Goal: Information Seeking & Learning: Learn about a topic

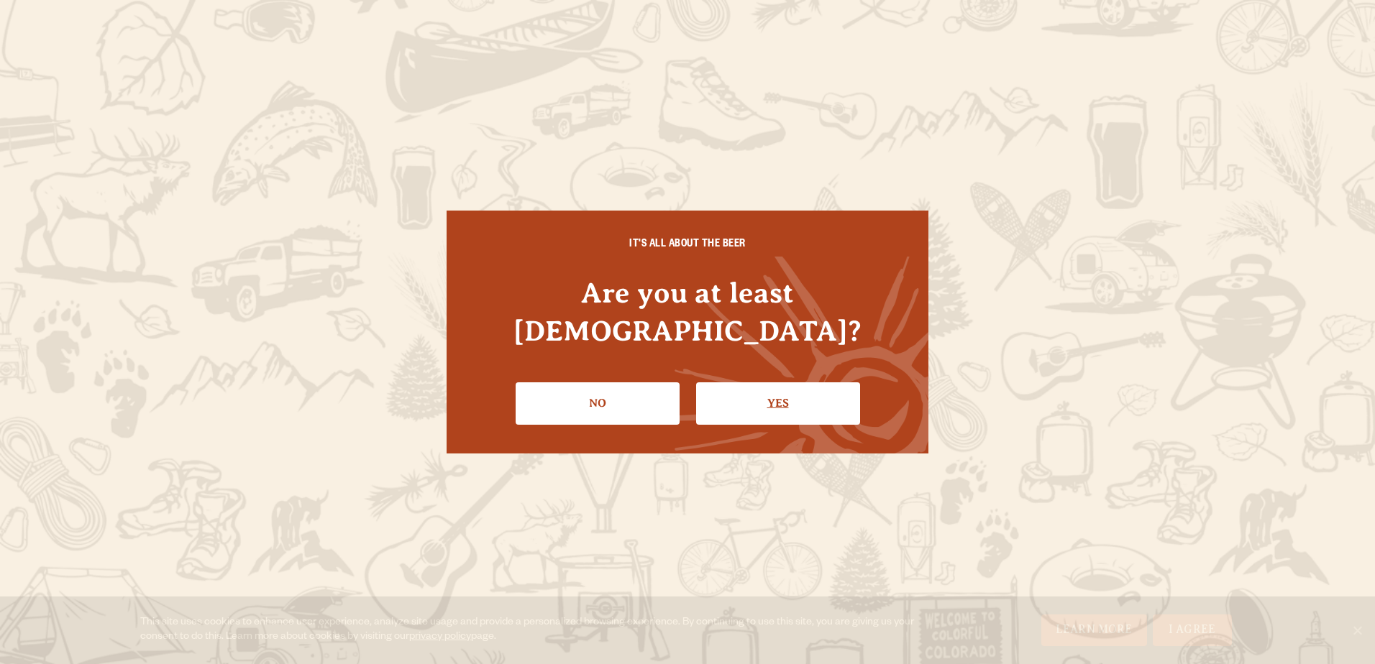
click at [734, 383] on link "Yes" at bounding box center [778, 404] width 164 height 42
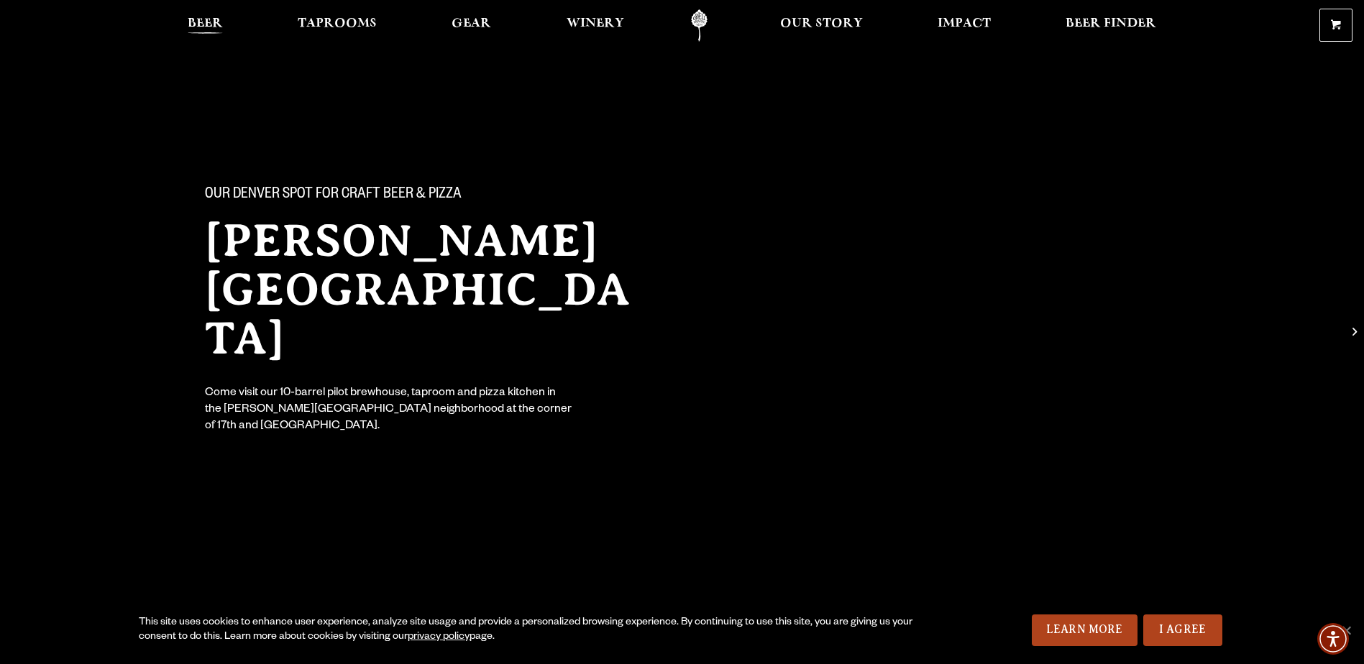
click at [204, 24] on span "Beer" at bounding box center [205, 24] width 35 height 12
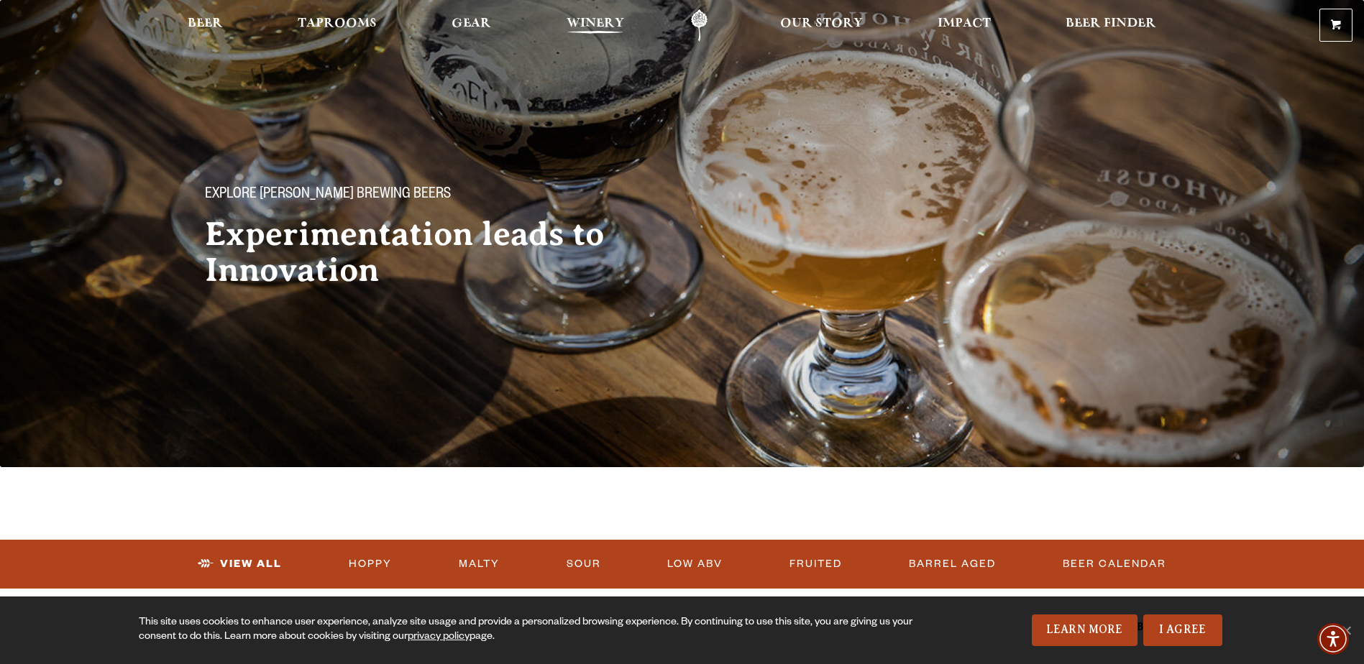
click at [583, 29] on span "Winery" at bounding box center [596, 24] width 58 height 12
click at [357, 27] on span "Taprooms" at bounding box center [337, 24] width 79 height 12
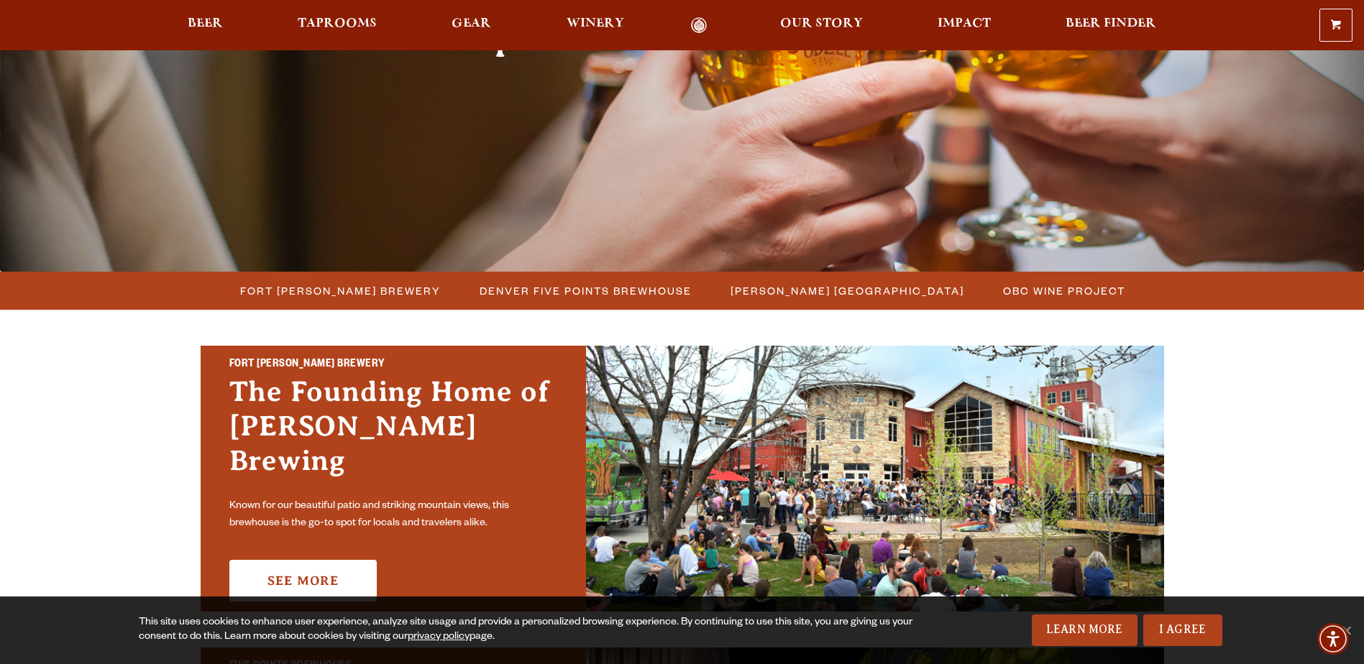
scroll to position [216, 0]
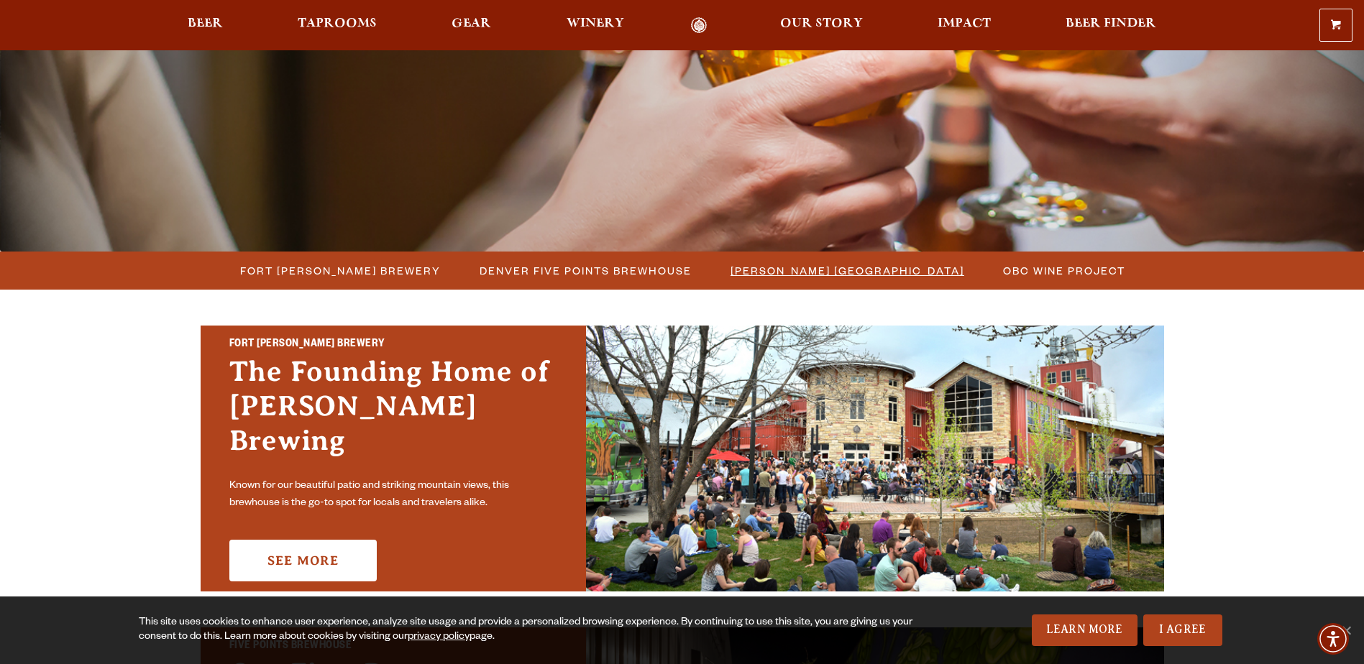
click at [877, 274] on span "[PERSON_NAME] [GEOGRAPHIC_DATA]" at bounding box center [848, 270] width 234 height 21
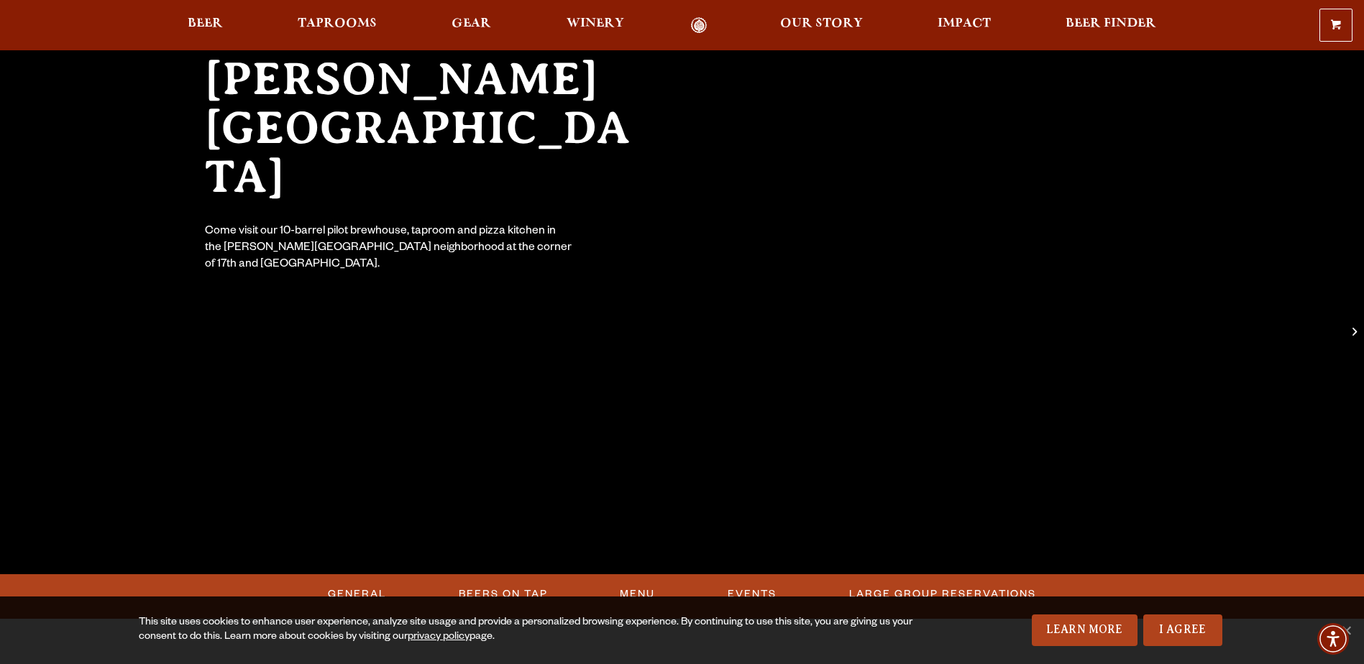
scroll to position [216, 0]
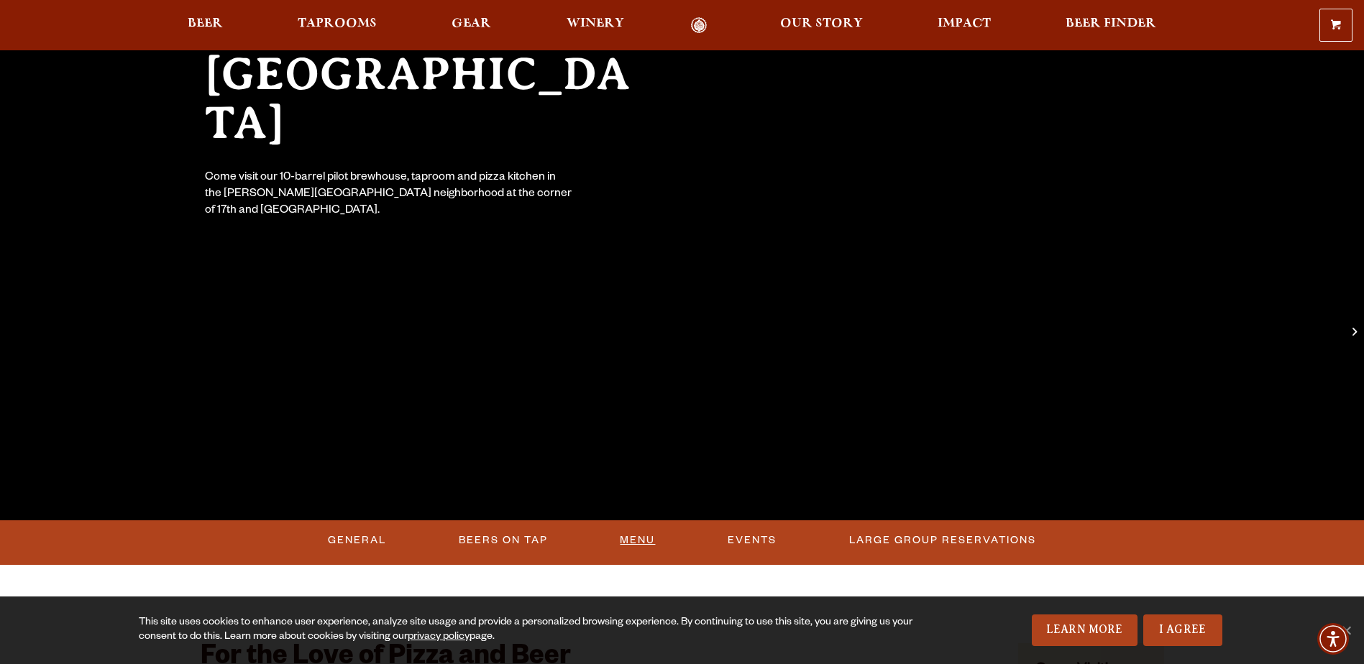
click at [636, 539] on link "Menu" at bounding box center [637, 540] width 47 height 33
click at [498, 536] on link "Beers On Tap" at bounding box center [495, 540] width 101 height 33
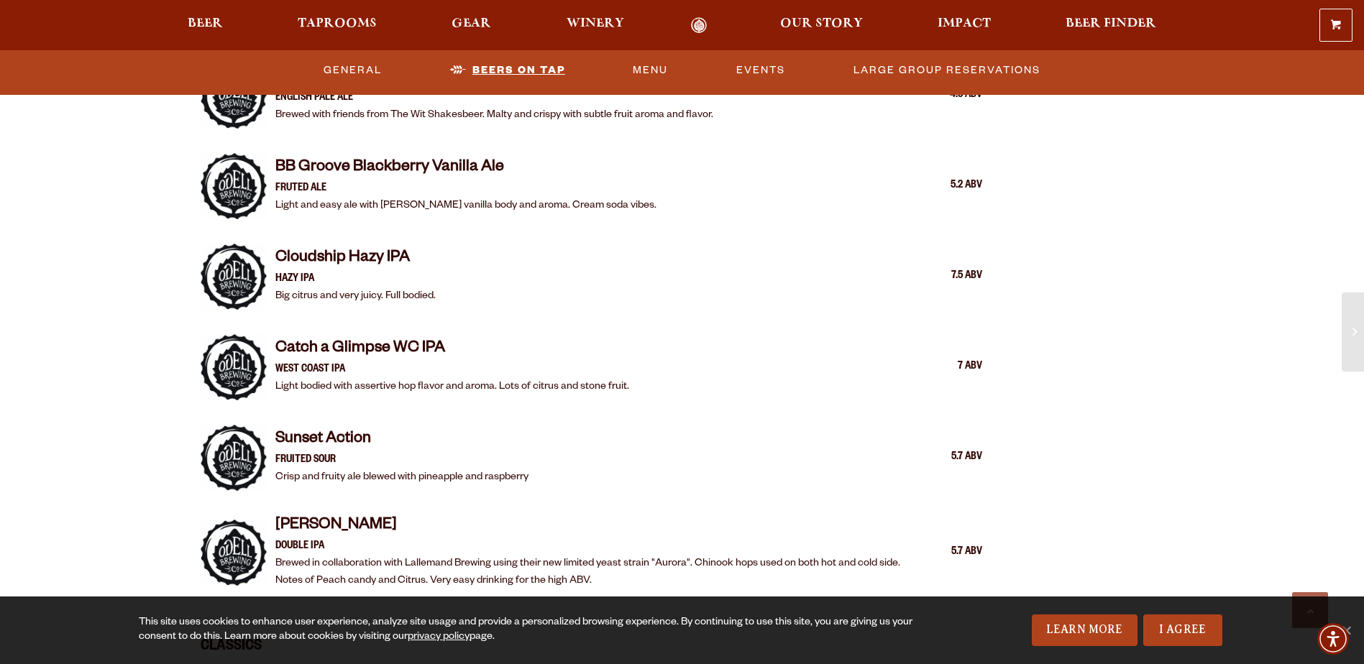
scroll to position [1994, 0]
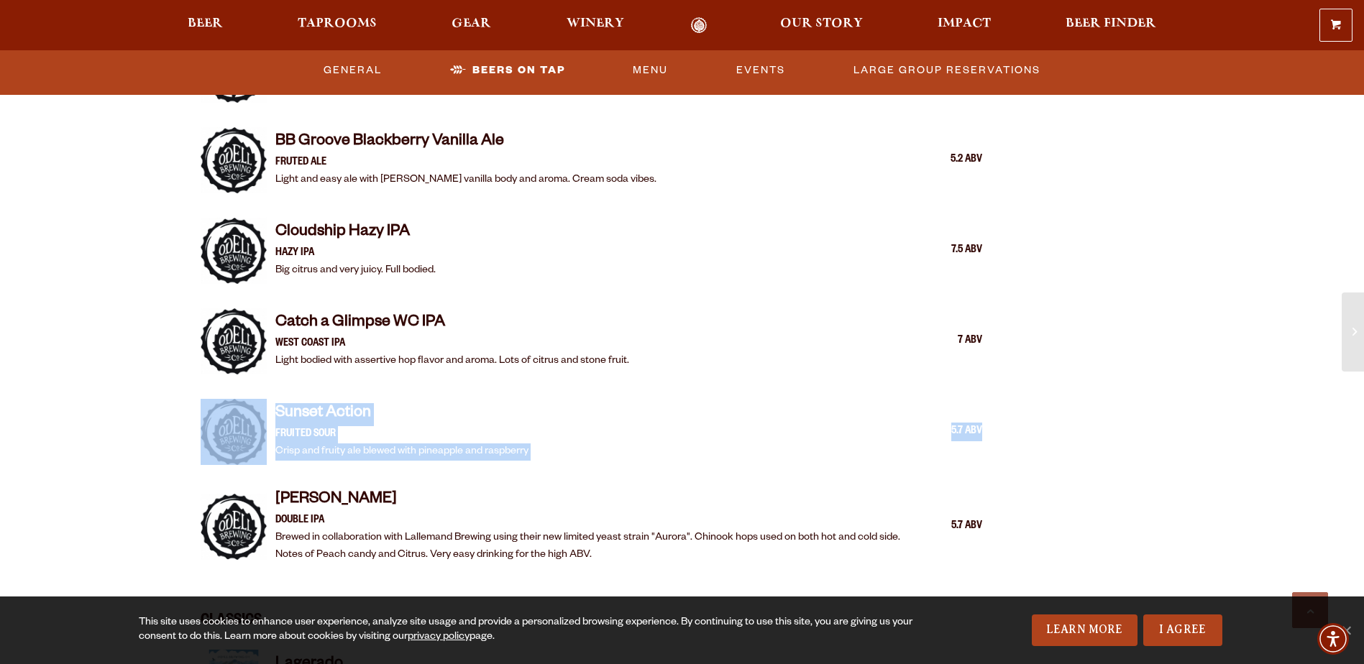
drag, startPoint x: 982, startPoint y: 411, endPoint x: 138, endPoint y: 414, distance: 843.5
click at [138, 414] on div "Our Denver spot for craft beer & pizza Sloan’s Lake Brewhouse Come visit our 10…" at bounding box center [682, 165] width 1364 height 4318
drag, startPoint x: 138, startPoint y: 414, endPoint x: 105, endPoint y: 395, distance: 38.4
click at [105, 402] on div "Our Denver spot for craft beer & pizza Sloan’s Lake Brewhouse Come visit our 10…" at bounding box center [682, 165] width 1364 height 4318
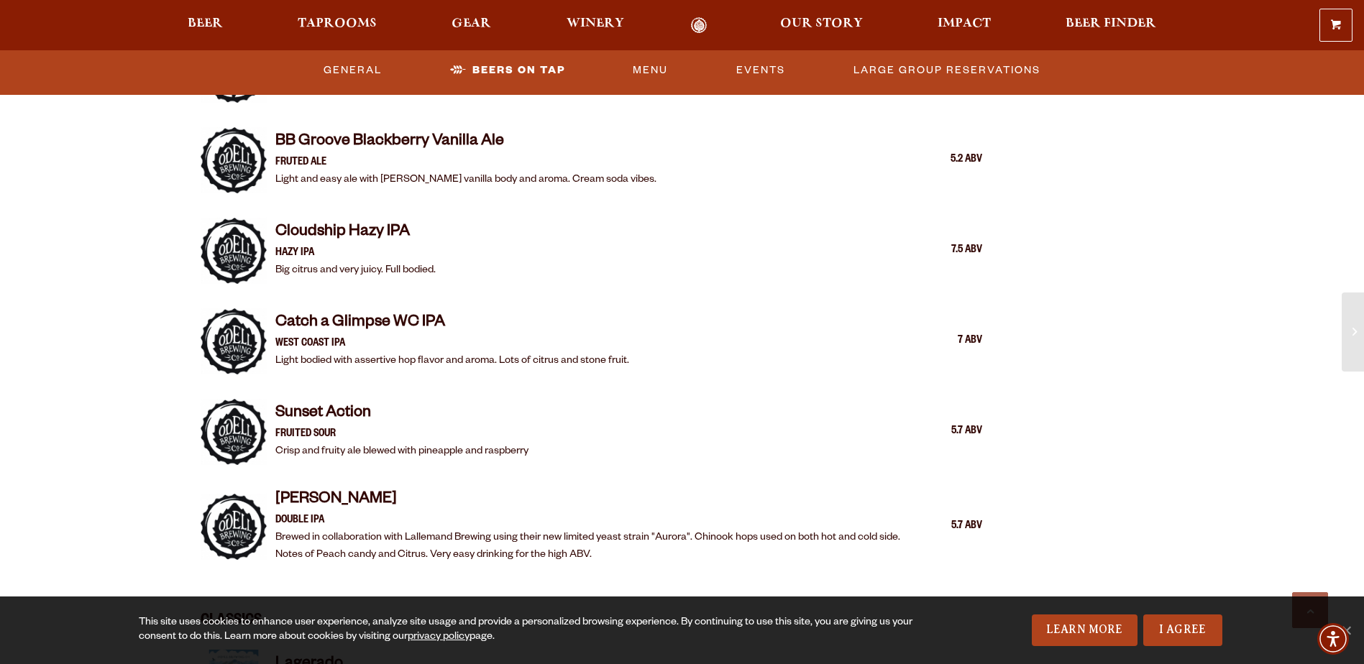
click at [229, 421] on img at bounding box center [234, 432] width 66 height 66
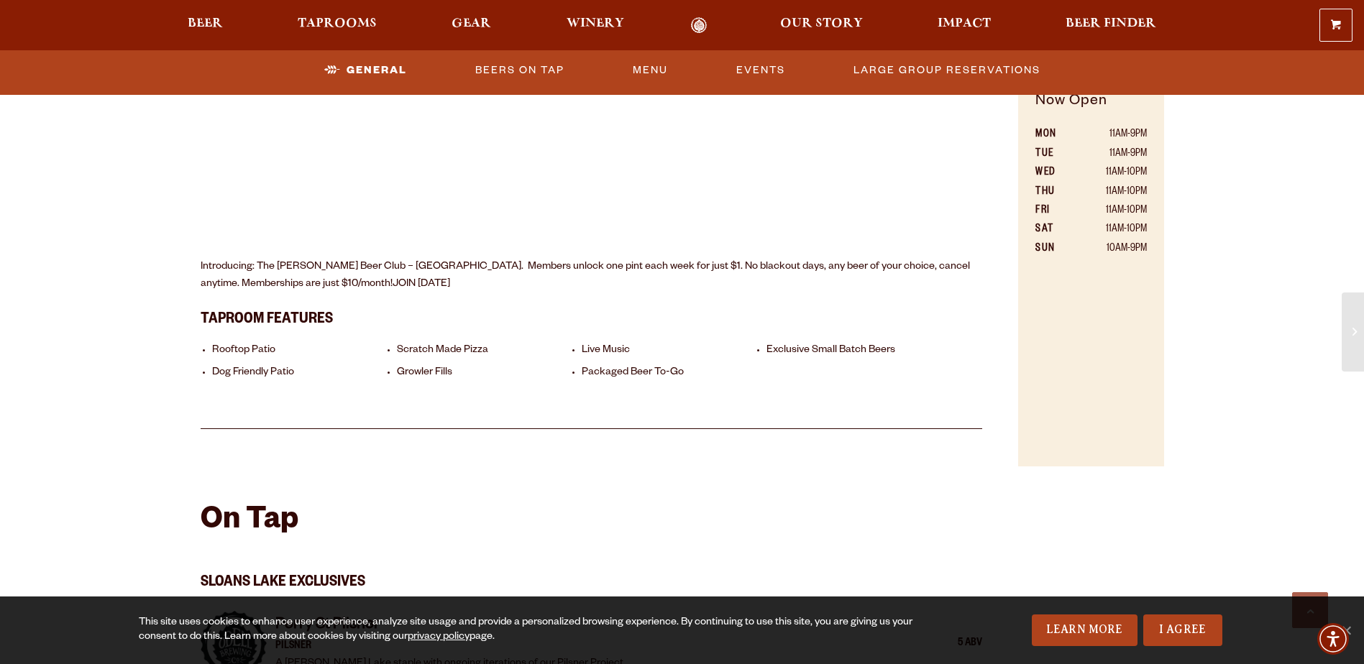
scroll to position [1059, 0]
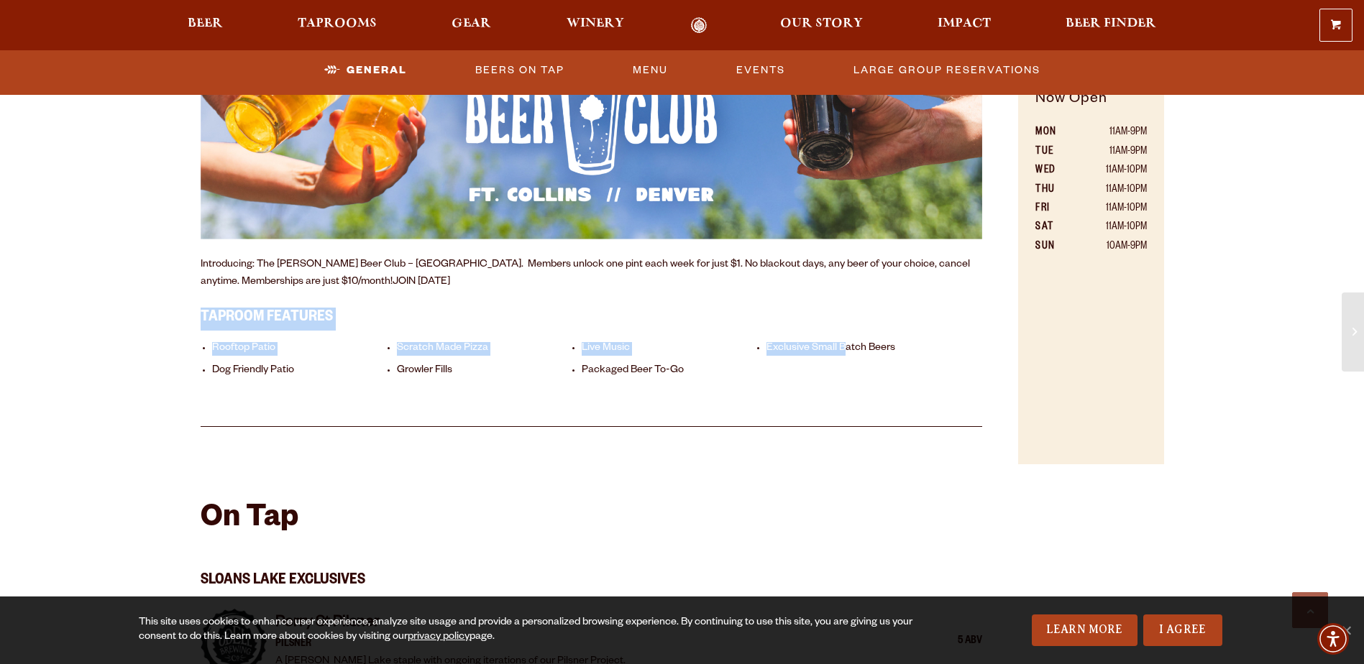
drag, startPoint x: 186, startPoint y: 290, endPoint x: 846, endPoint y: 362, distance: 663.4
click at [846, 362] on div "For the Love of Pizza and Beer Our second Denver location includes two bars wit…" at bounding box center [592, 93] width 854 height 667
drag, startPoint x: 846, startPoint y: 362, endPoint x: 834, endPoint y: 362, distance: 11.5
click at [846, 362] on ul "Rooftop Patio Scratch Made Pizza Live Music Exclusive Small Batch Beers Dog Fri…" at bounding box center [592, 358] width 782 height 55
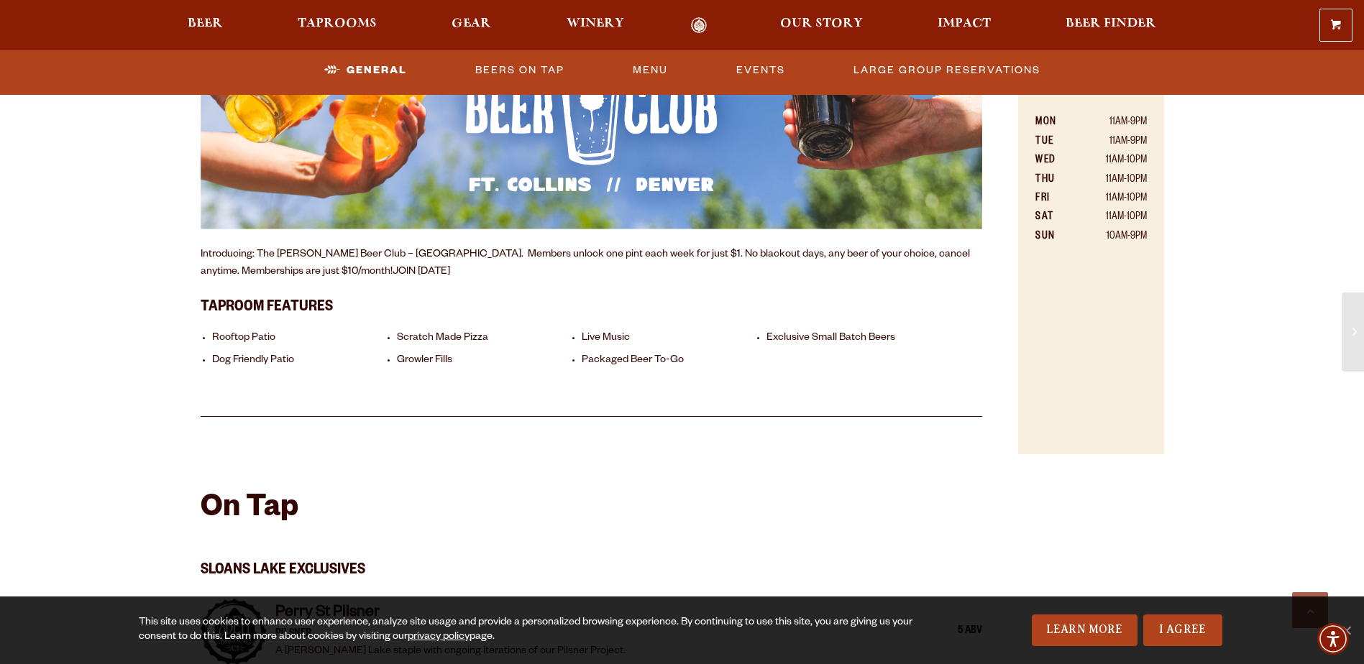
scroll to position [1275, 0]
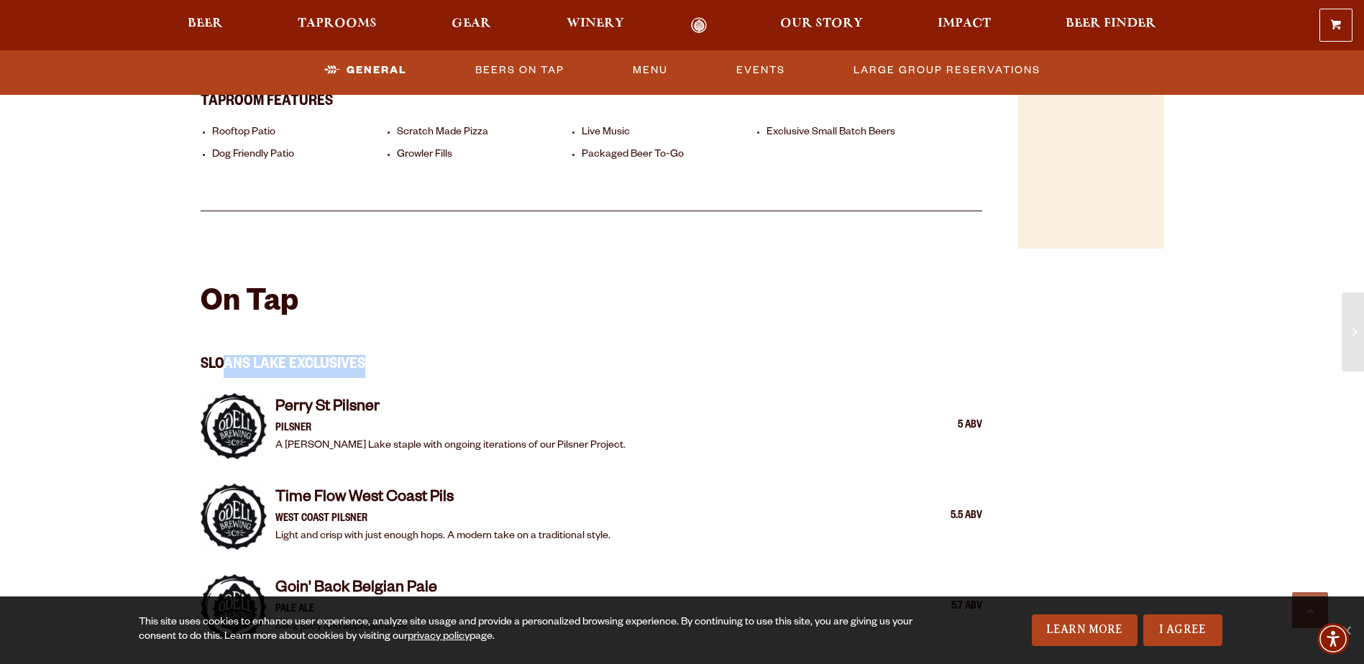
drag, startPoint x: 229, startPoint y: 356, endPoint x: 439, endPoint y: 353, distance: 210.0
click at [439, 353] on h3 "Sloans Lake Exclusives" at bounding box center [592, 357] width 782 height 41
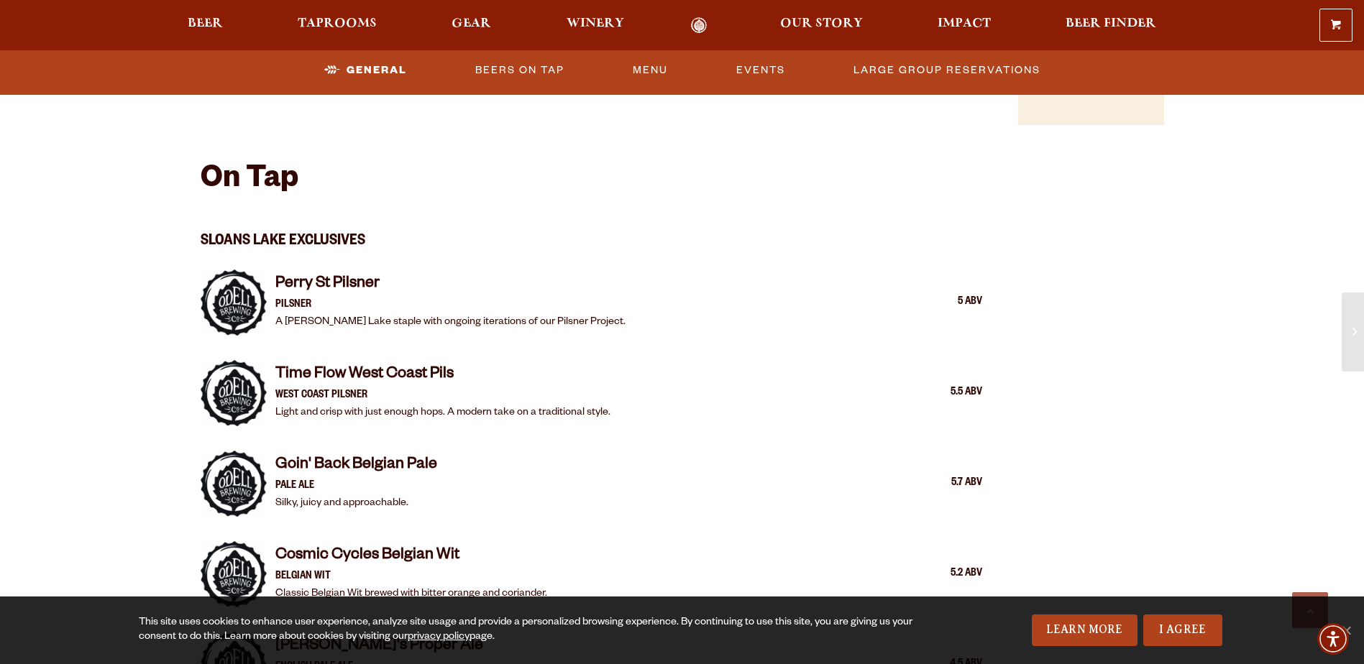
scroll to position [1706, 0]
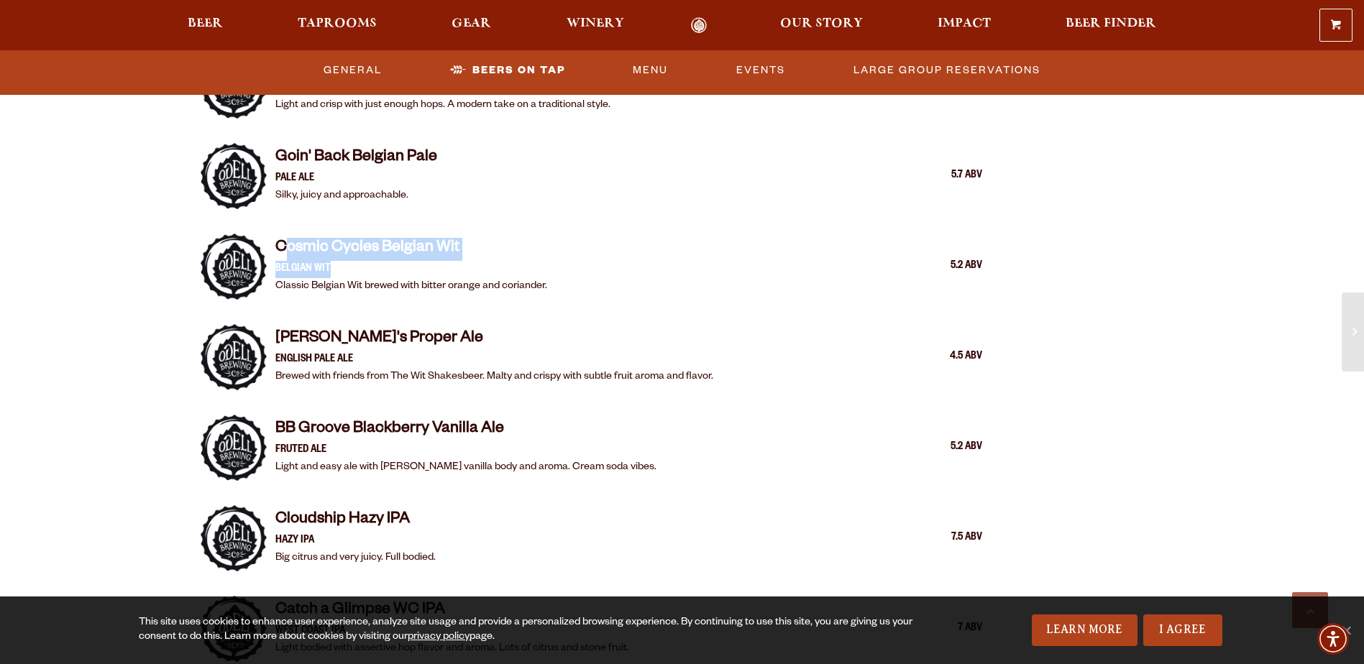
drag, startPoint x: 285, startPoint y: 226, endPoint x: 470, endPoint y: 244, distance: 186.4
click at [470, 244] on div "Cosmic Cycles Belgian Wit Belgian Wit Classic Belgian Wit brewed with bitter or…" at bounding box center [411, 267] width 272 height 58
click at [470, 261] on p "Belgian Wit" at bounding box center [411, 269] width 272 height 17
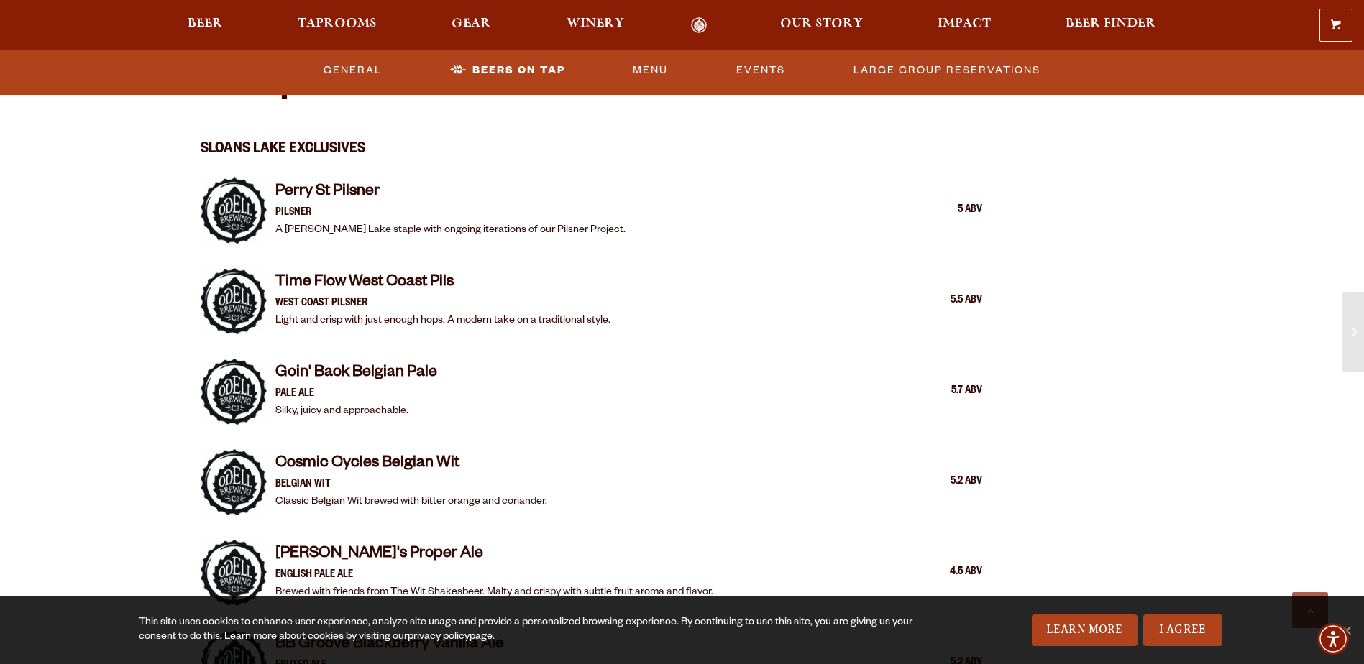
scroll to position [1419, 0]
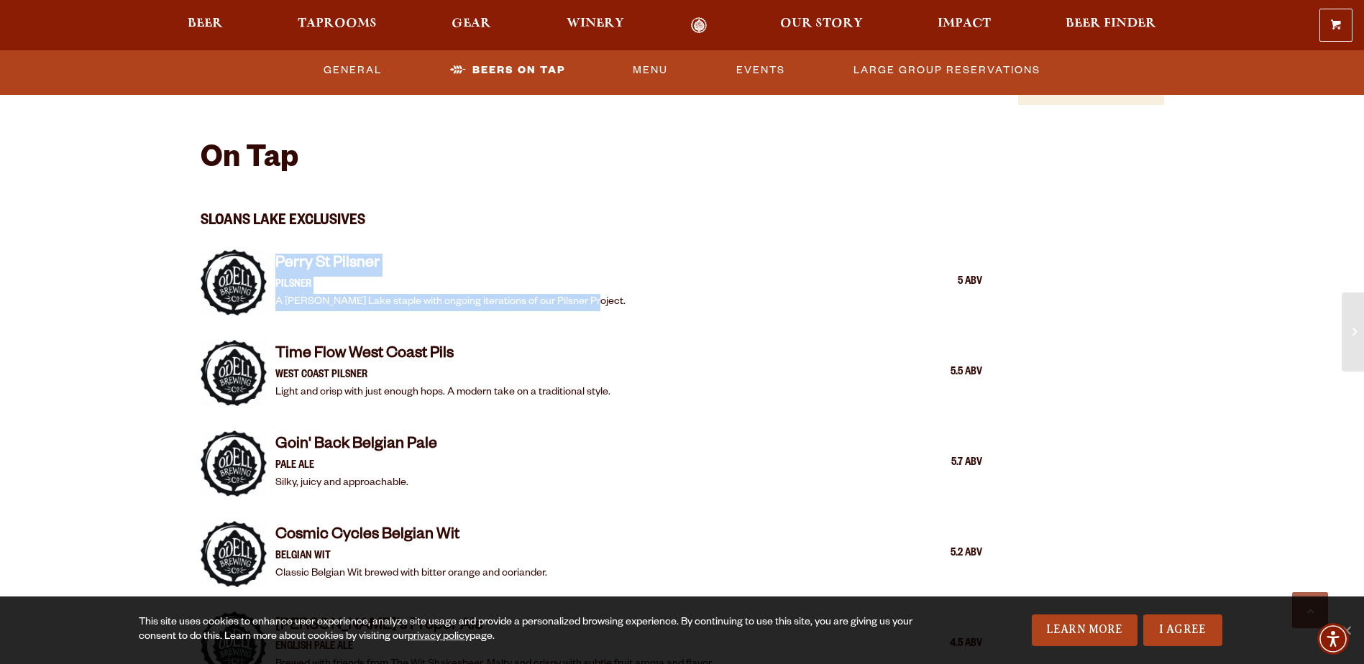
drag, startPoint x: 273, startPoint y: 243, endPoint x: 631, endPoint y: 291, distance: 361.4
click at [631, 291] on div "Perry St Pilsner Pilsner A Sloan's Lake staple with ongoing iterations of our P…" at bounding box center [592, 282] width 782 height 83
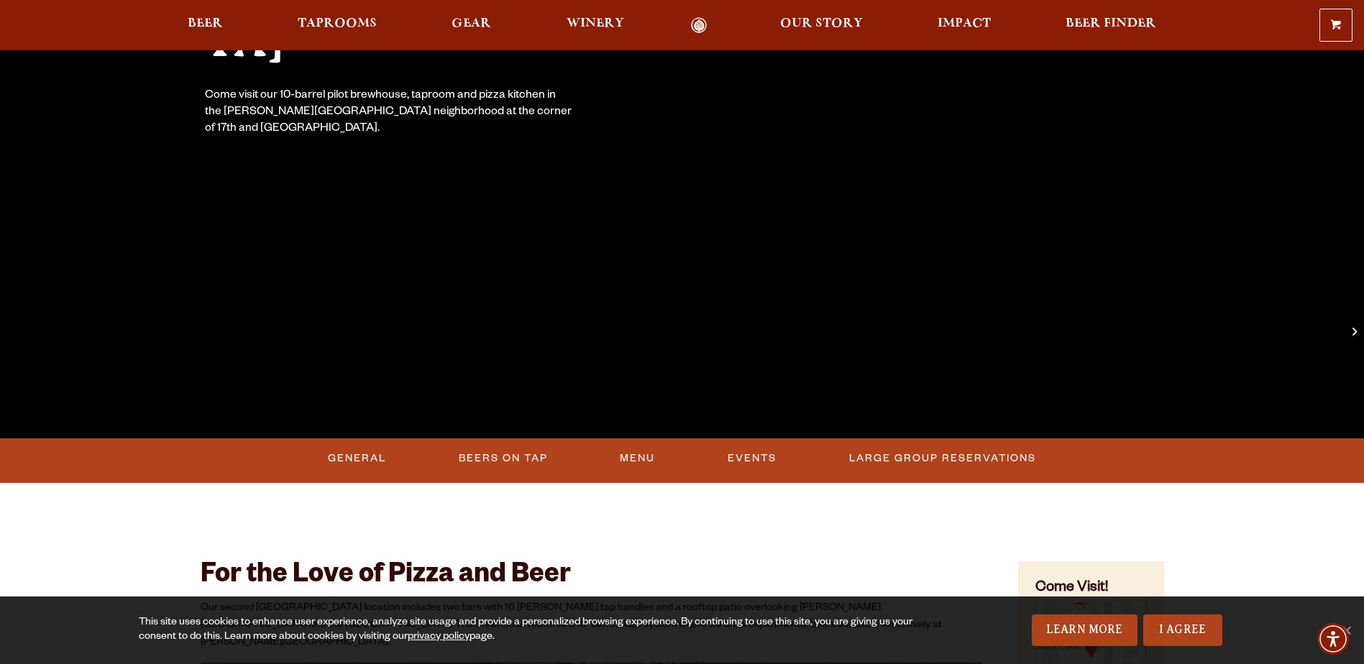
scroll to position [0, 0]
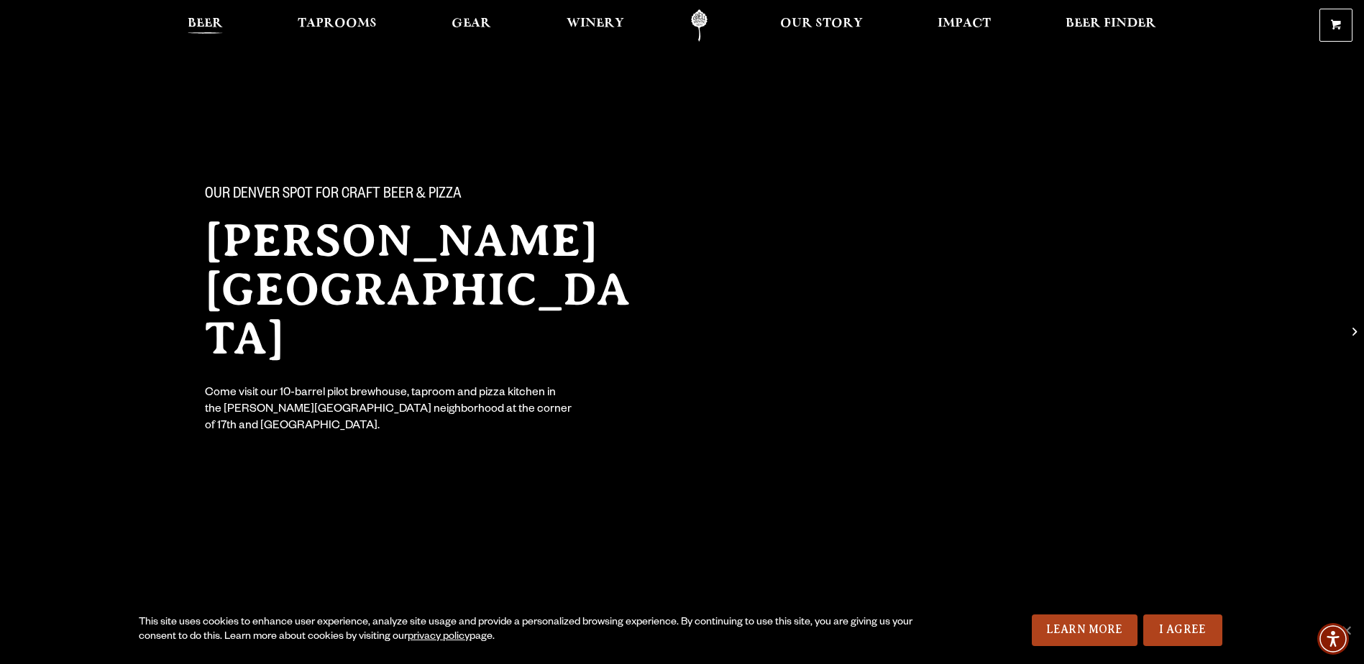
click at [194, 19] on span "Beer" at bounding box center [205, 24] width 35 height 12
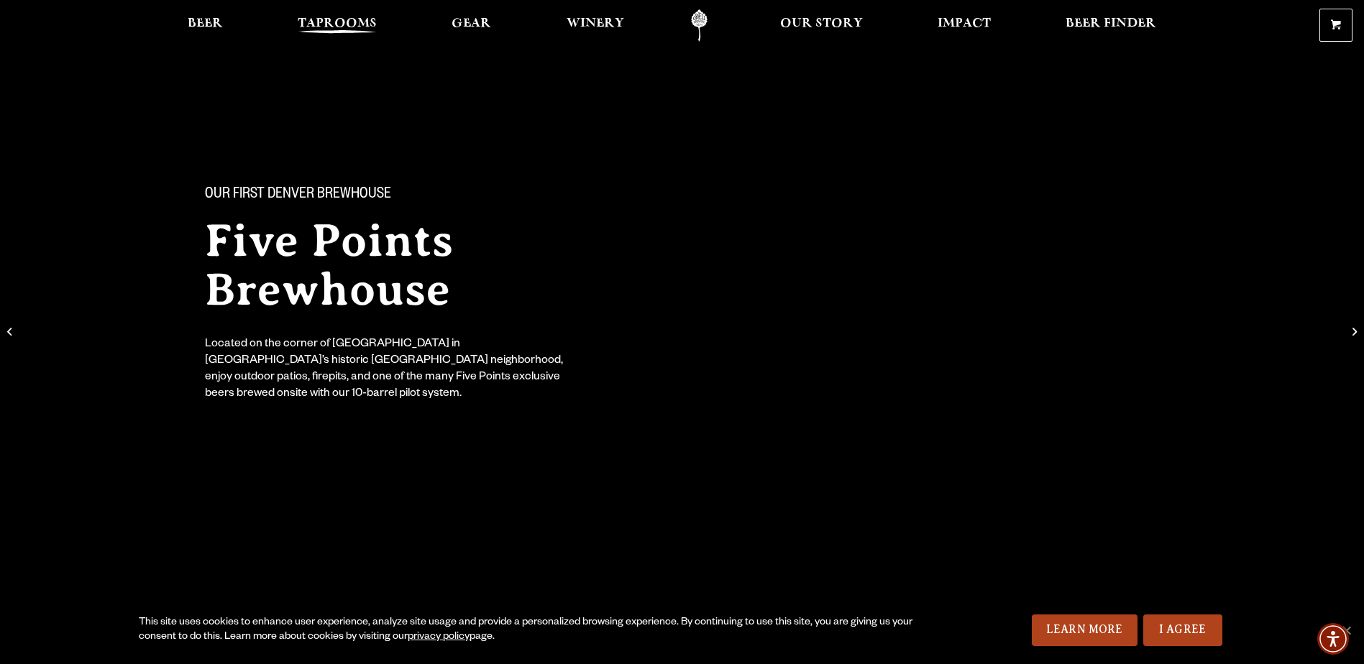
click at [337, 24] on span "Taprooms" at bounding box center [337, 24] width 79 height 12
click at [324, 24] on span "Taprooms" at bounding box center [337, 24] width 79 height 12
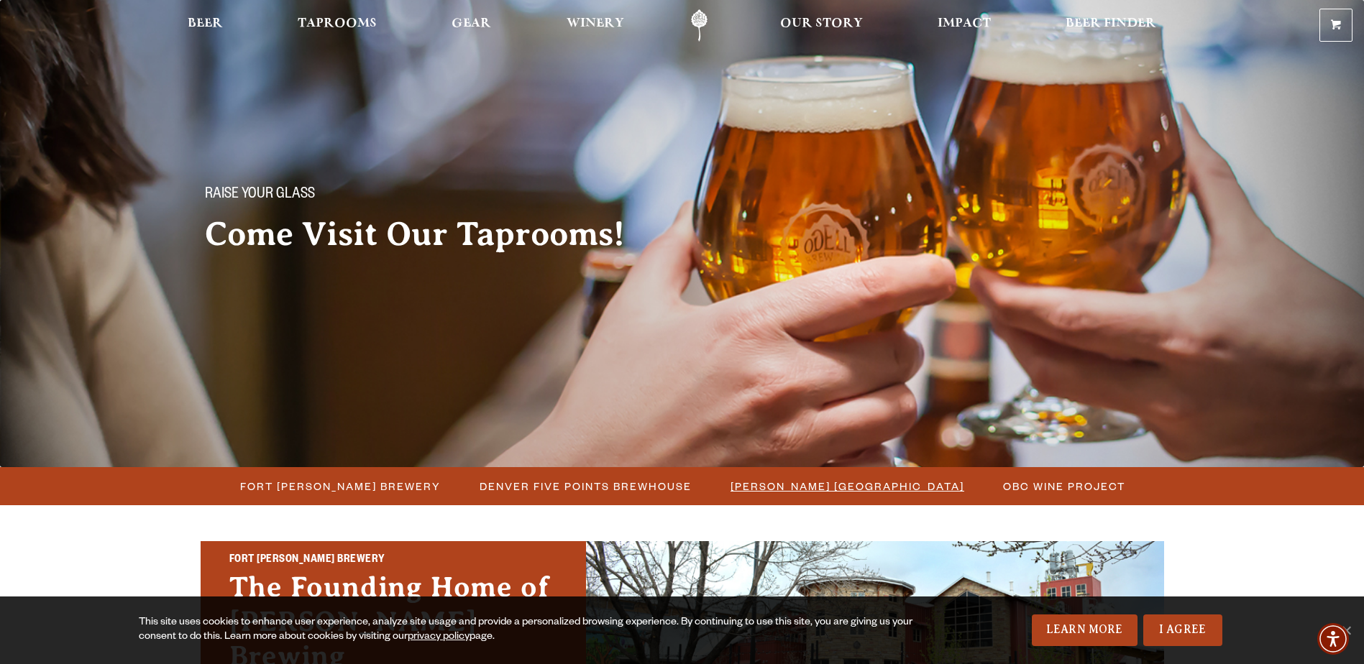
click at [805, 475] on li "[PERSON_NAME] [GEOGRAPHIC_DATA]" at bounding box center [846, 486] width 273 height 27
click at [801, 480] on span "[PERSON_NAME] [GEOGRAPHIC_DATA]" at bounding box center [848, 486] width 234 height 21
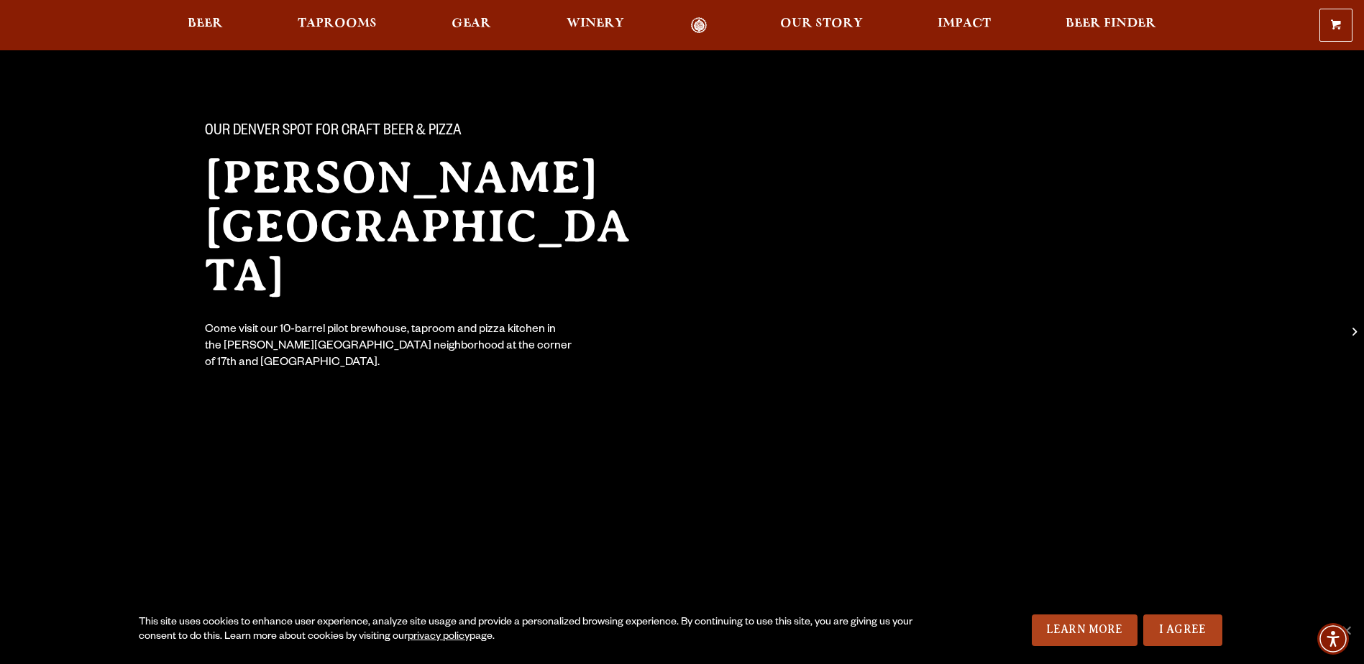
scroll to position [72, 0]
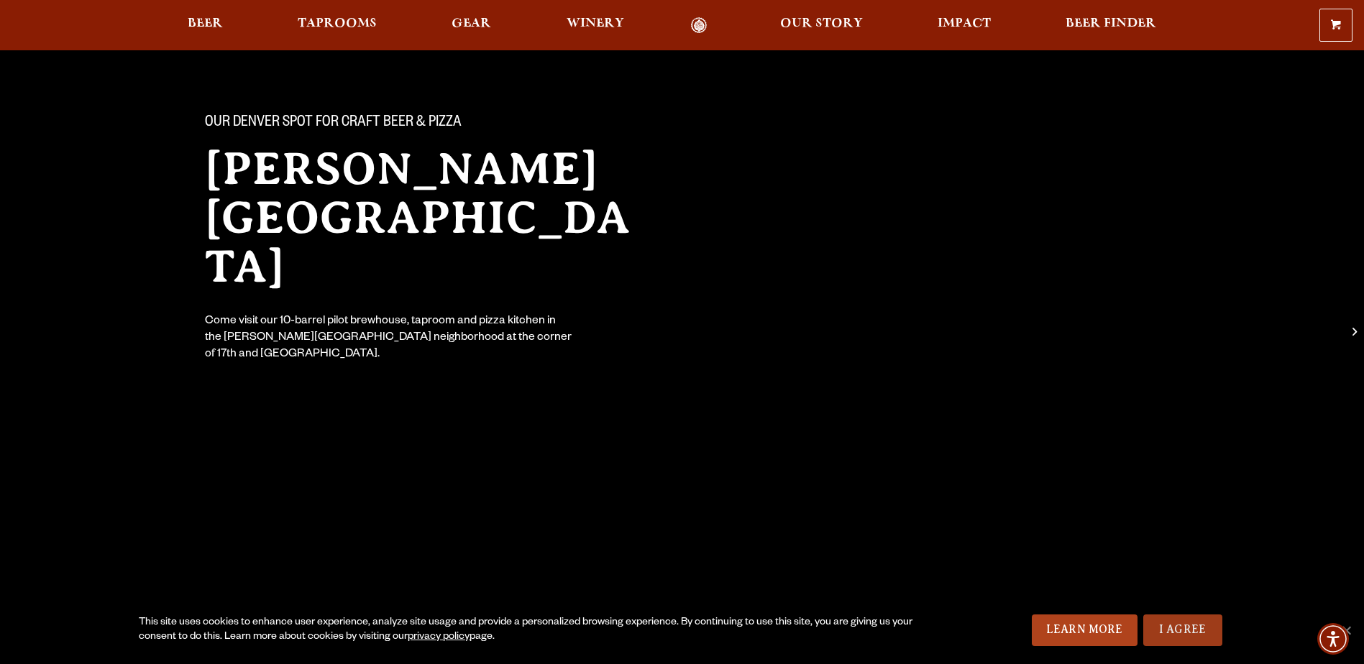
click at [1194, 636] on link "I Agree" at bounding box center [1182, 631] width 79 height 32
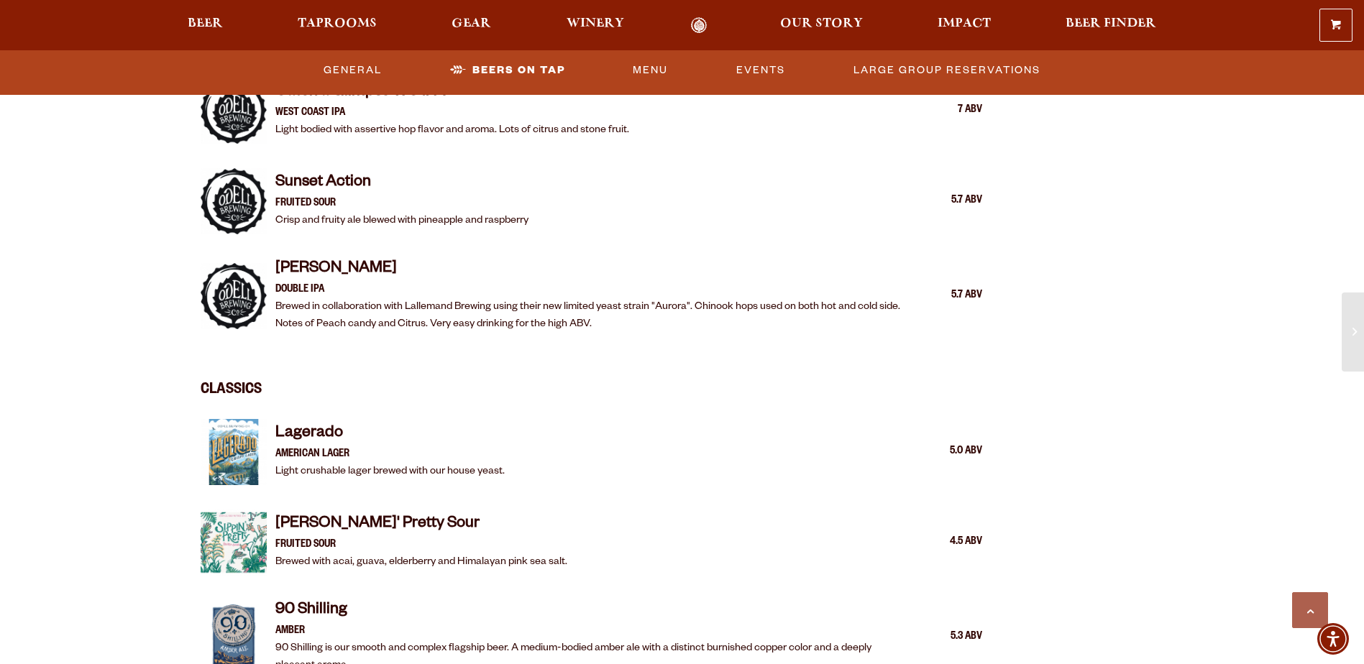
scroll to position [2229, 0]
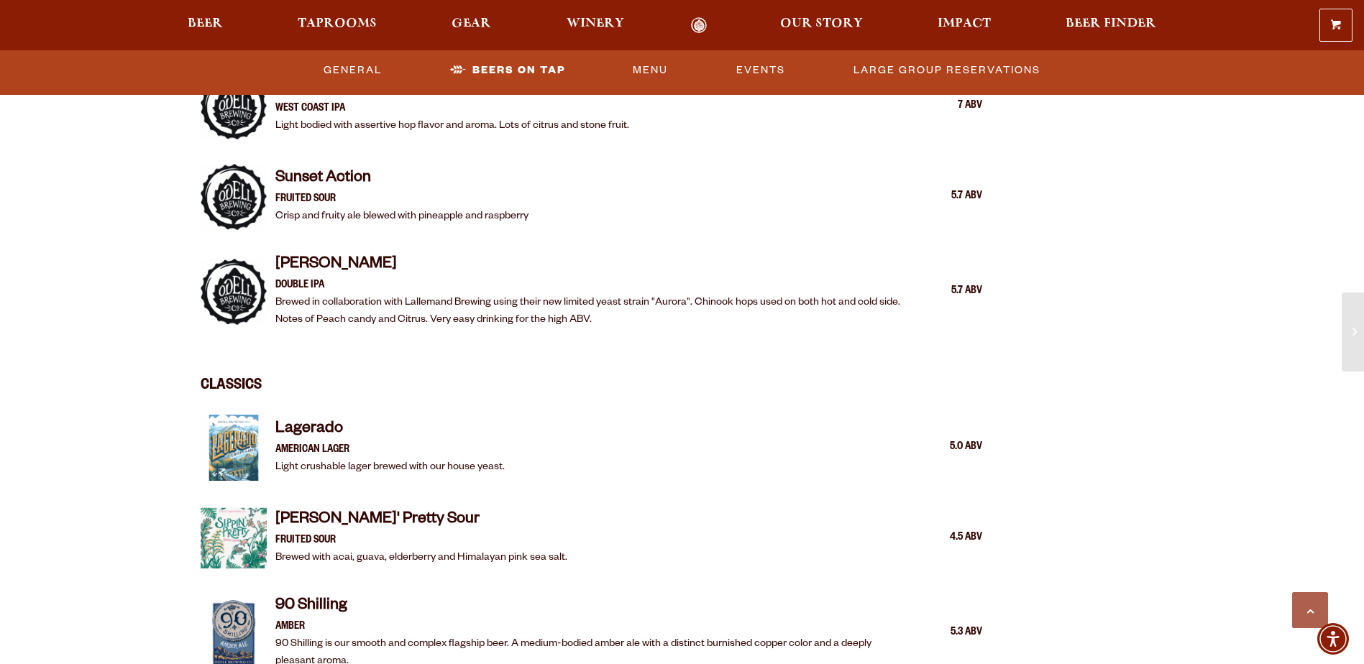
click at [248, 422] on img at bounding box center [234, 448] width 66 height 66
drag, startPoint x: 310, startPoint y: 434, endPoint x: 510, endPoint y: 447, distance: 200.3
click at [510, 447] on div "Lagerado American Lager Light crushable lager brewed with our house yeast. 5.0 …" at bounding box center [629, 448] width 708 height 58
click at [928, 439] on div "5.0 ABV" at bounding box center [946, 448] width 72 height 19
drag, startPoint x: 962, startPoint y: 426, endPoint x: 1018, endPoint y: 433, distance: 56.5
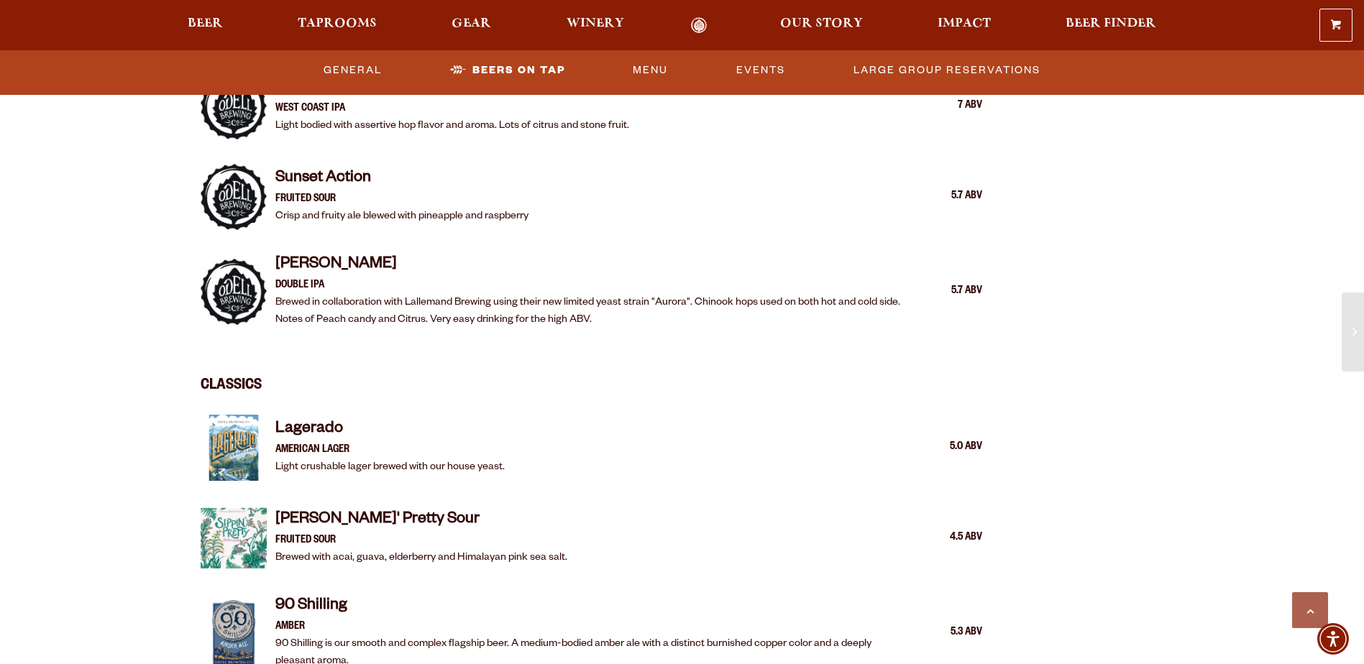
click at [974, 439] on div "5.0 ABV" at bounding box center [946, 448] width 72 height 19
drag, startPoint x: 1018, startPoint y: 433, endPoint x: 310, endPoint y: 424, distance: 708.4
click at [320, 421] on div "For the Love of Pizza and Beer Our second Denver location includes two bars wit…" at bounding box center [592, 339] width 854 height 3499
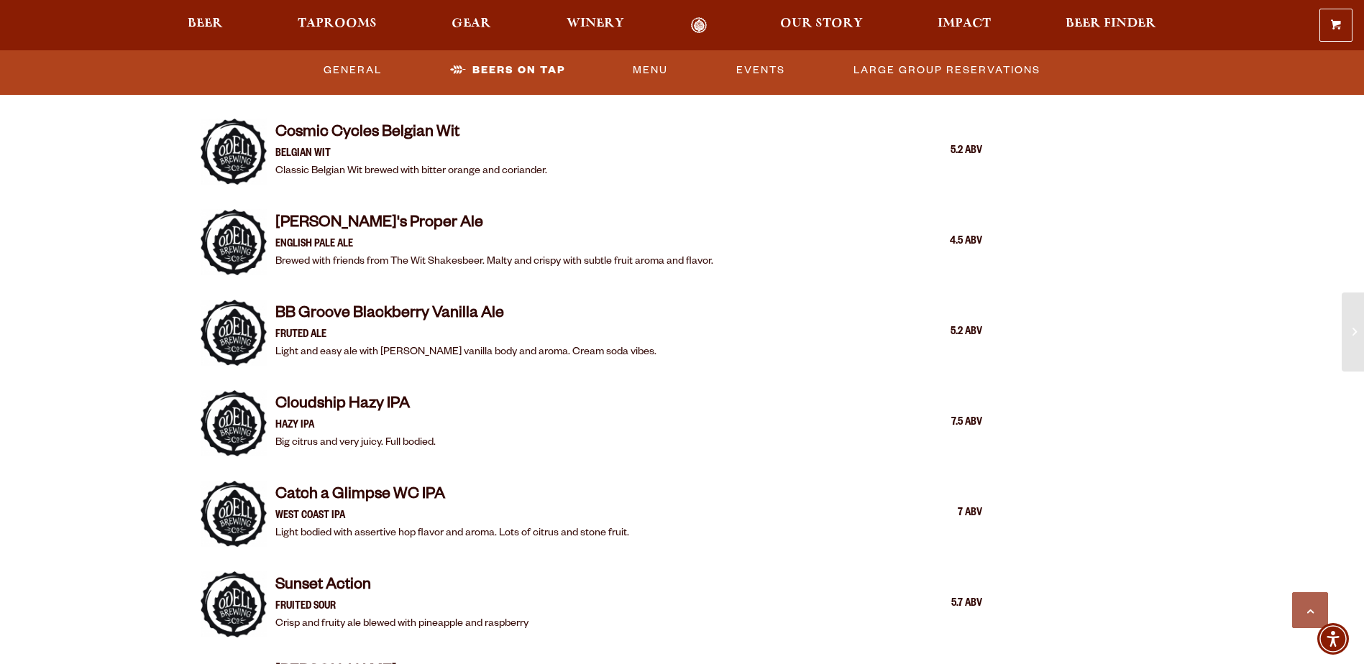
scroll to position [1654, 0]
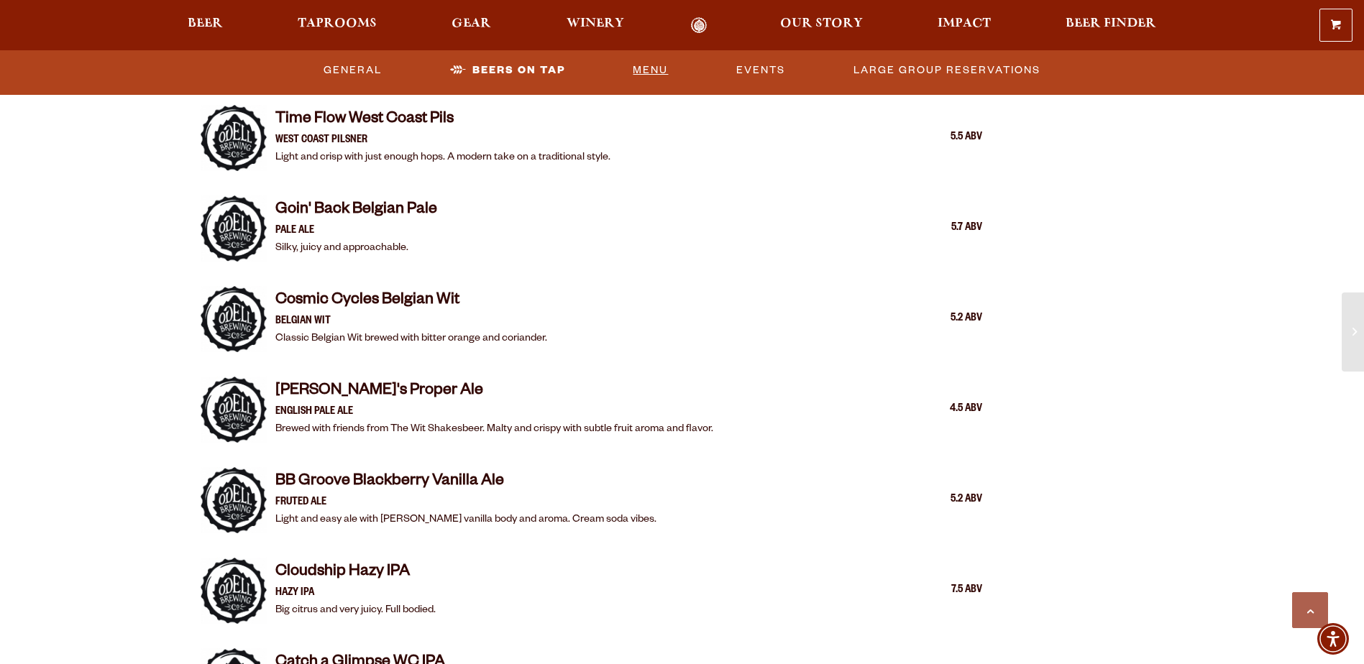
click at [647, 70] on link "Menu" at bounding box center [650, 70] width 47 height 33
click at [639, 71] on link "Menu" at bounding box center [638, 70] width 71 height 33
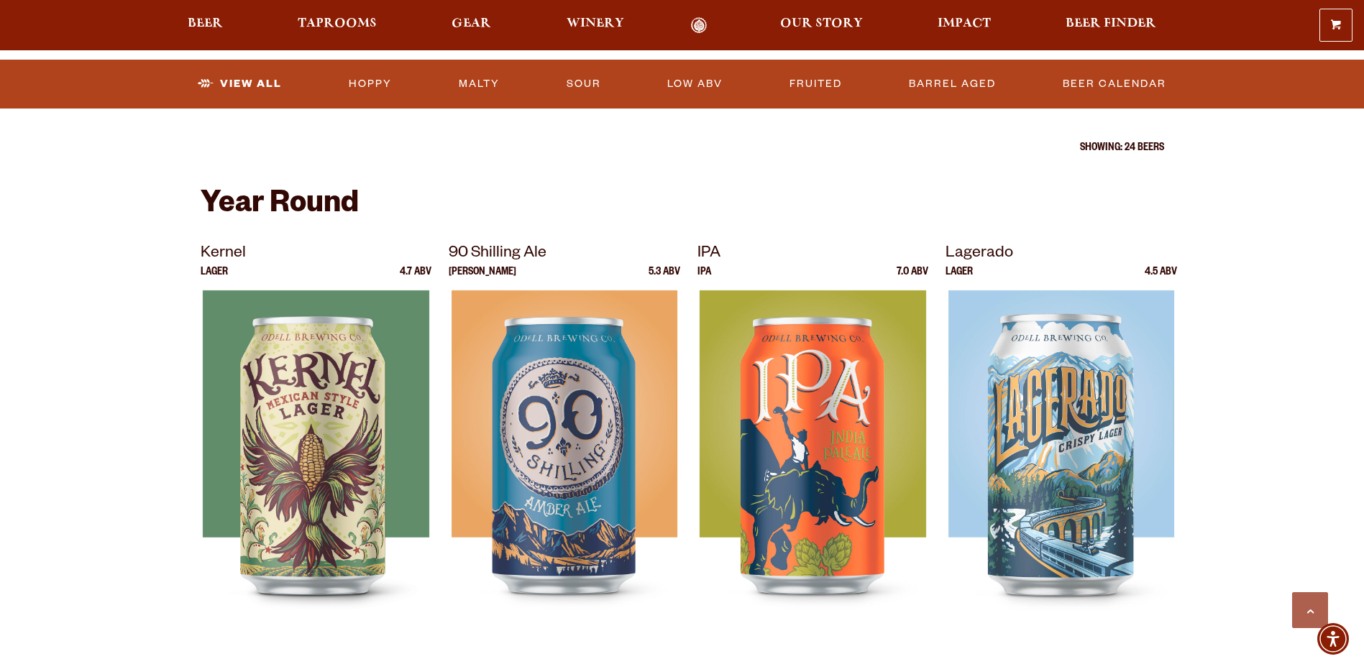
scroll to position [360, 0]
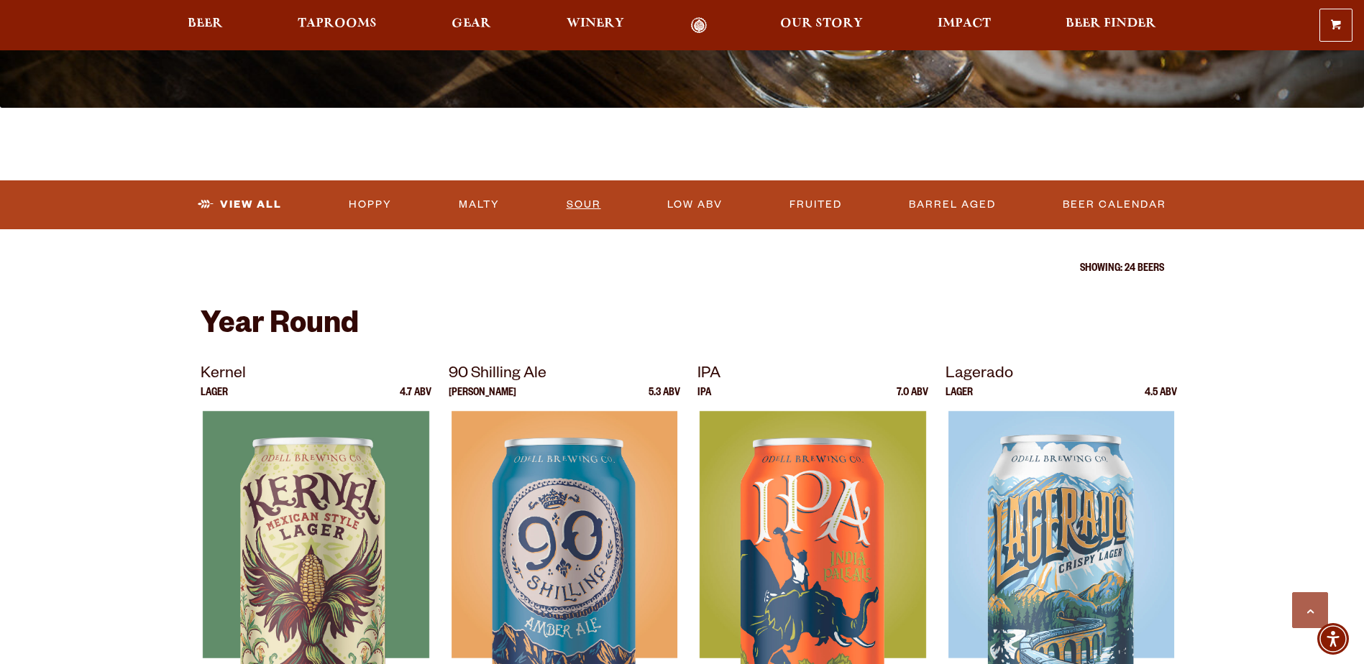
click at [580, 202] on link "Sour" at bounding box center [584, 204] width 46 height 33
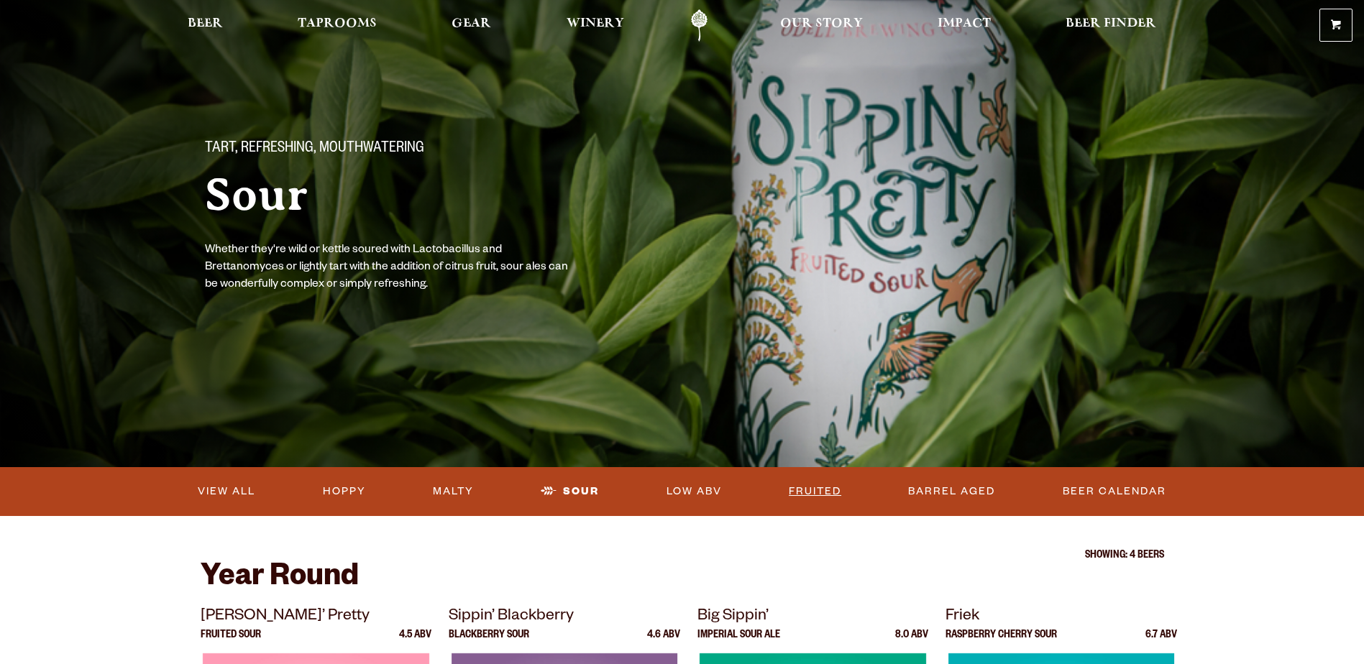
click at [815, 491] on link "Fruited" at bounding box center [815, 491] width 64 height 33
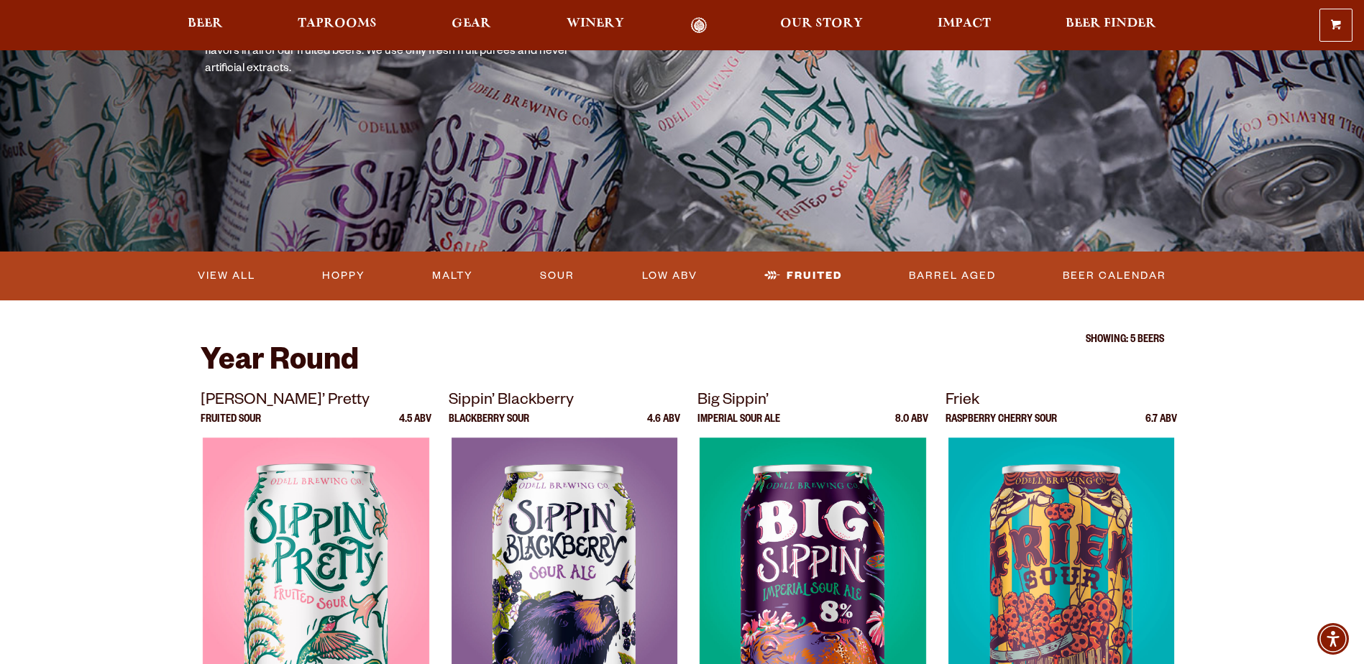
scroll to position [72, 0]
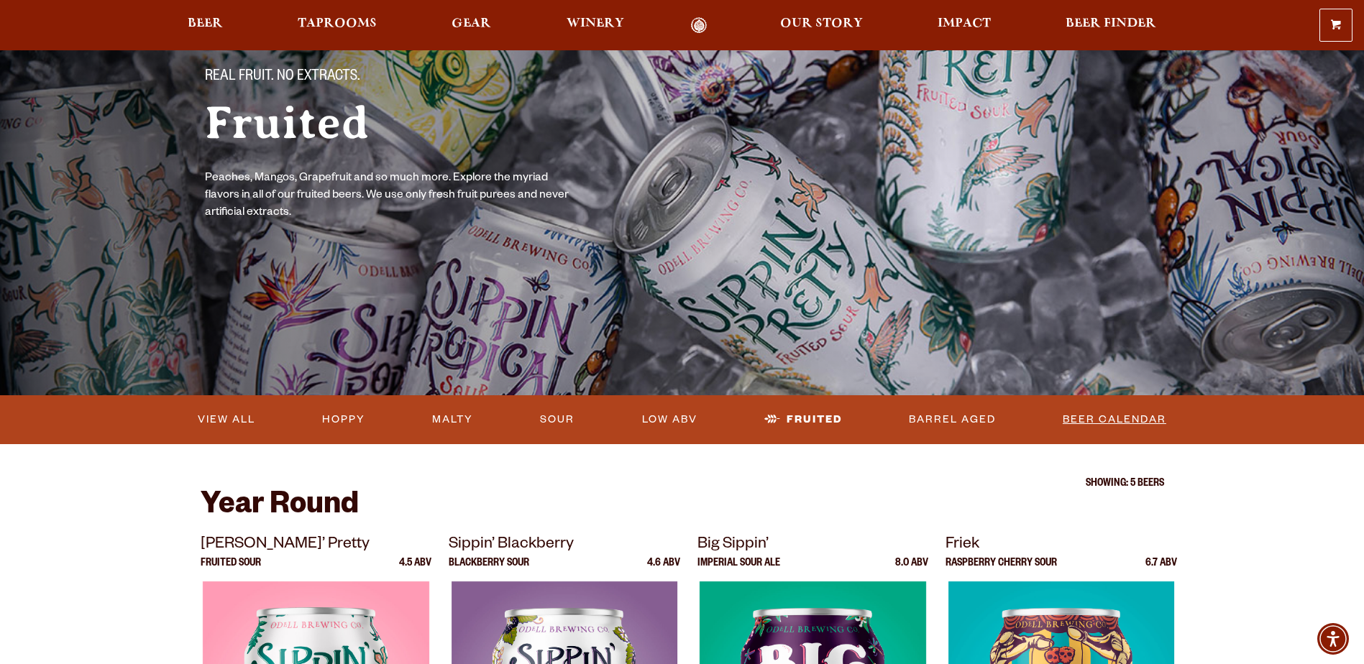
click at [1081, 419] on link "Beer Calendar" at bounding box center [1114, 419] width 115 height 33
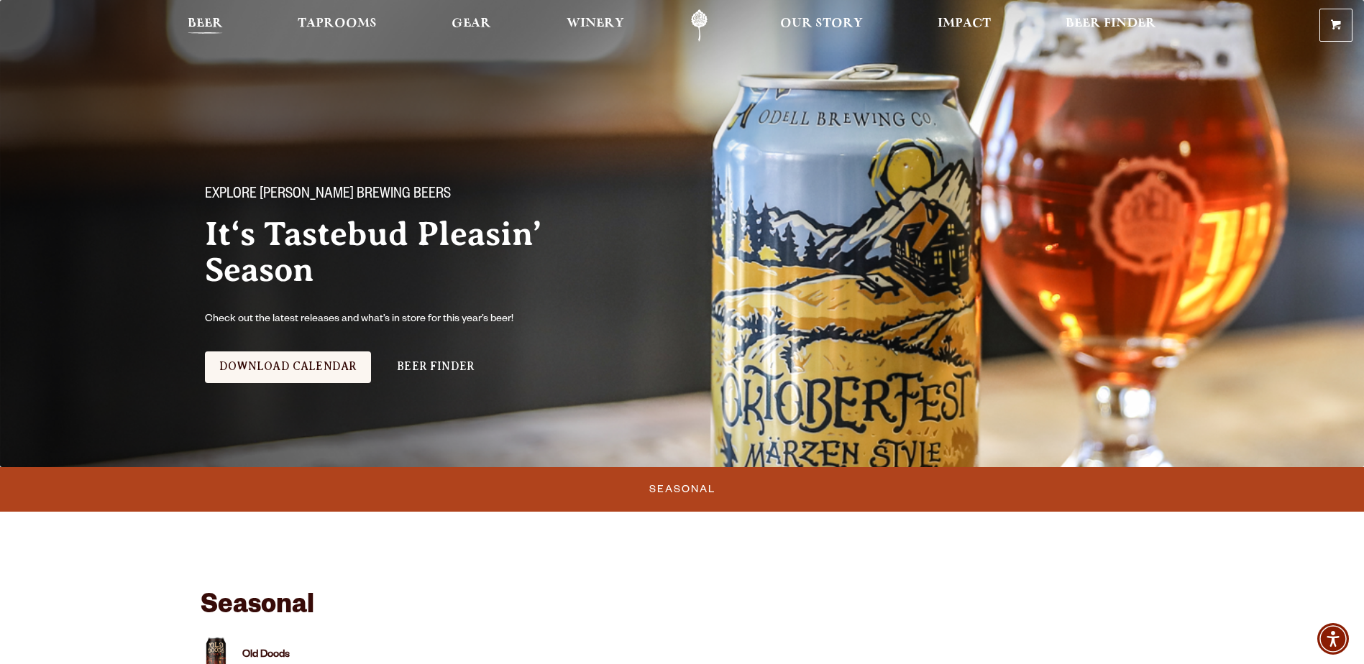
click at [213, 20] on span "Beer" at bounding box center [205, 24] width 35 height 12
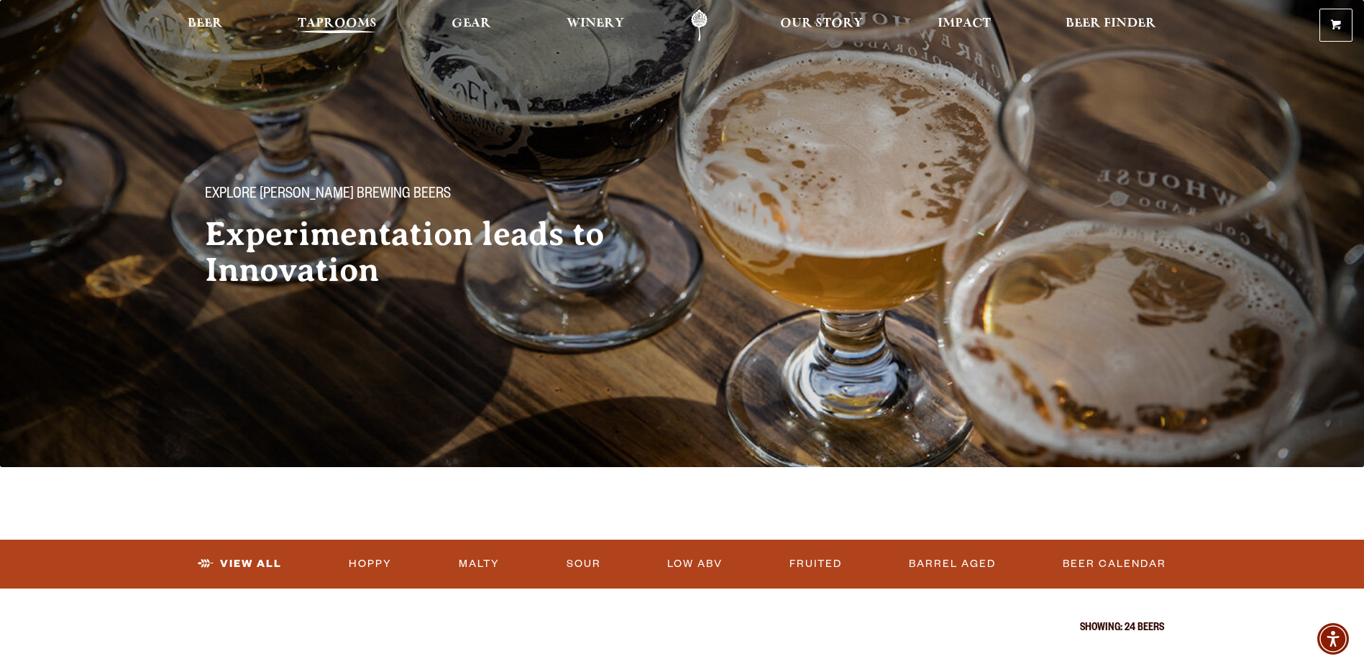
click at [343, 29] on span "Taprooms" at bounding box center [337, 24] width 79 height 12
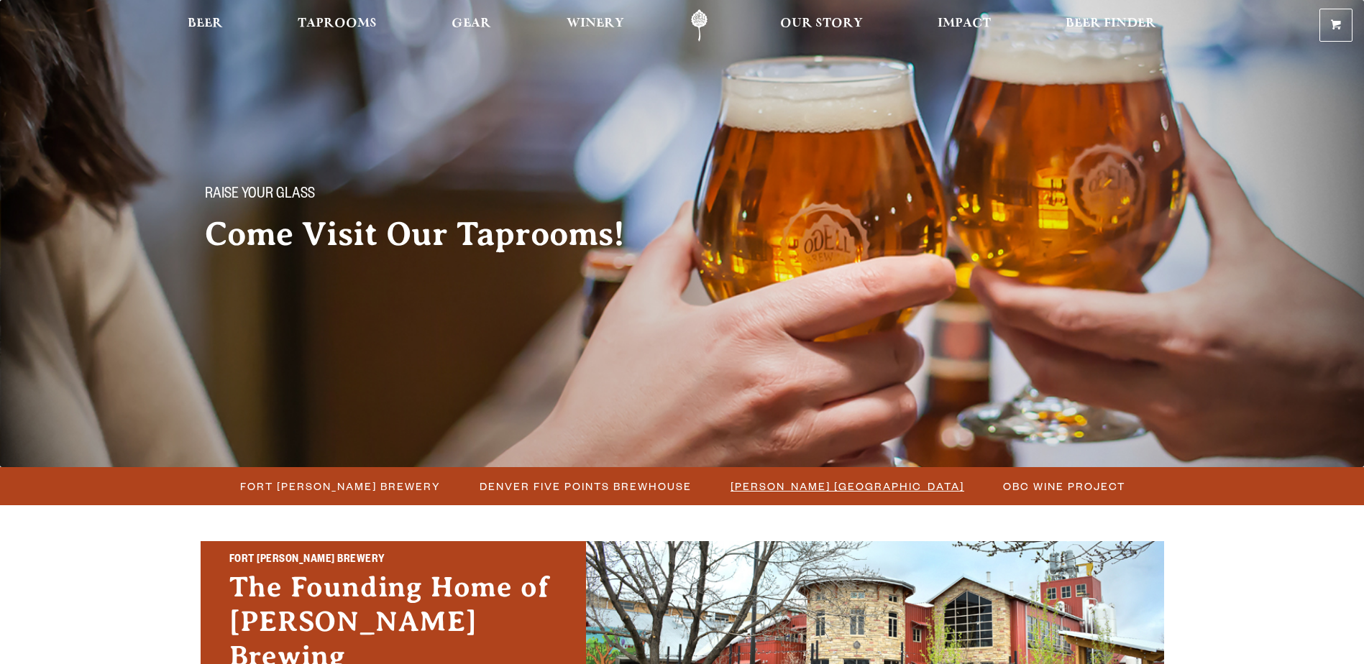
click at [860, 477] on span "[PERSON_NAME] [GEOGRAPHIC_DATA]" at bounding box center [848, 486] width 234 height 21
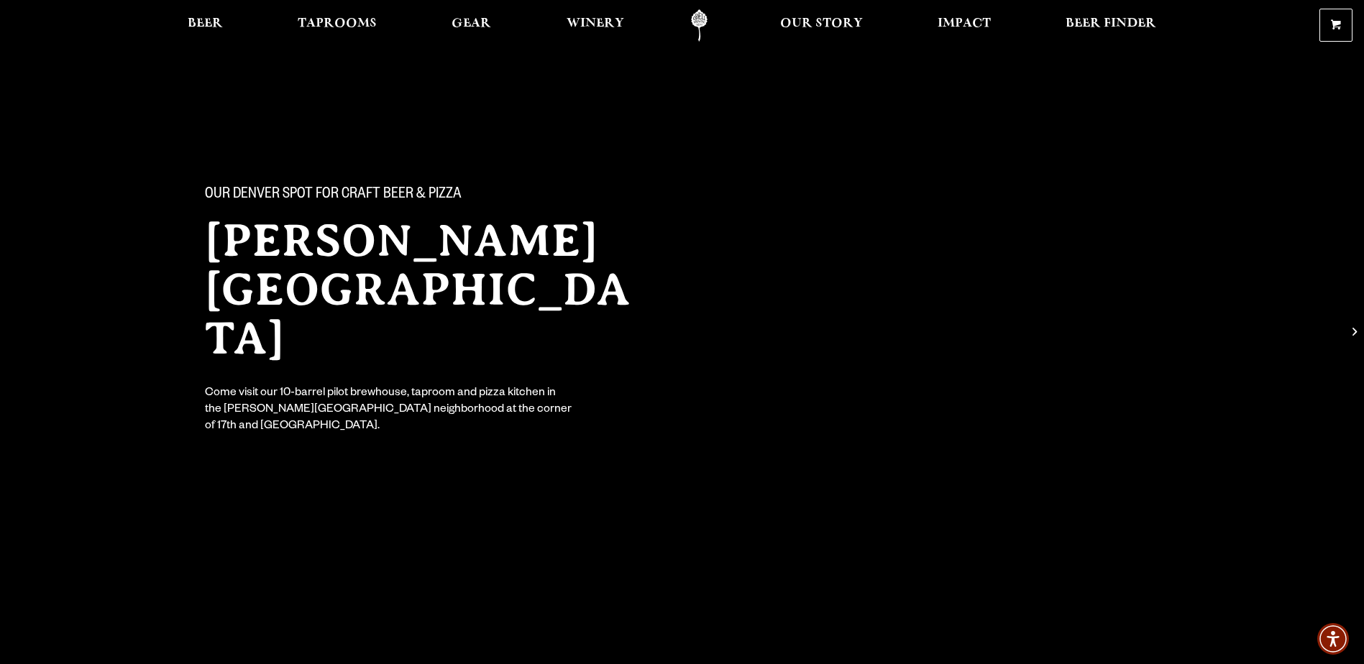
drag, startPoint x: 212, startPoint y: 24, endPoint x: 380, endPoint y: 132, distance: 199.7
click at [211, 24] on span "Beer" at bounding box center [205, 24] width 35 height 12
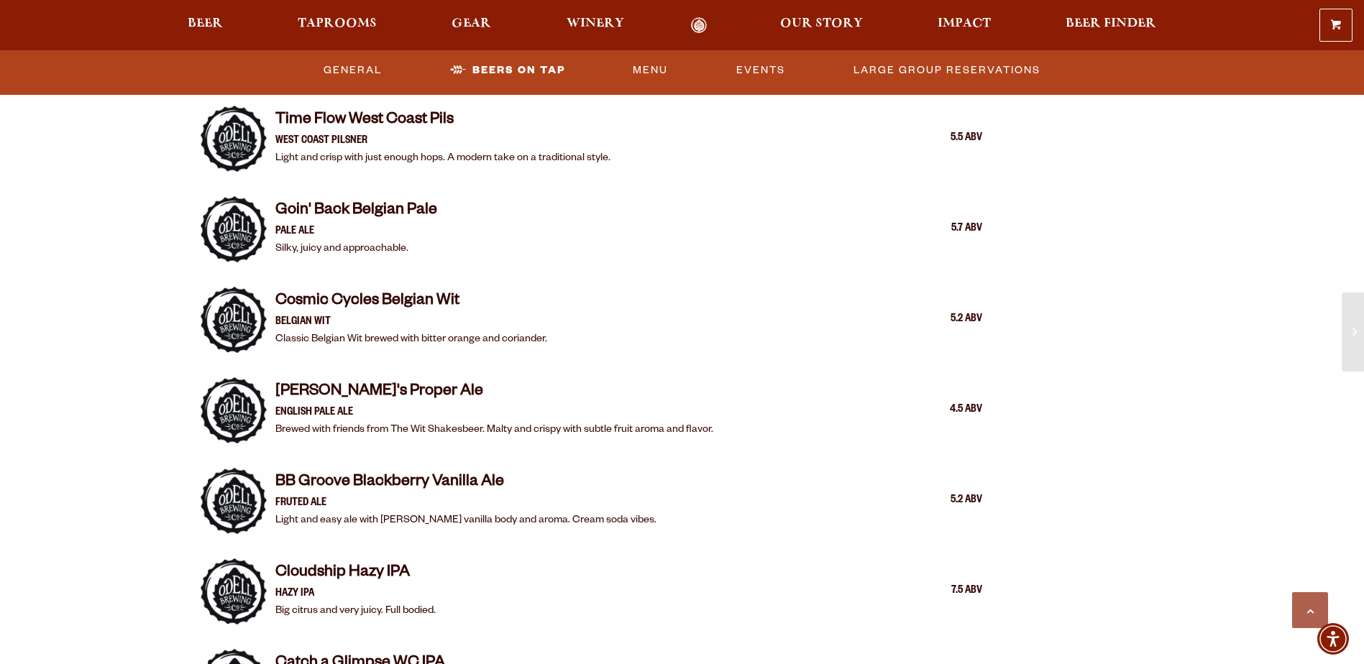
scroll to position [1942, 0]
